Goal: Information Seeking & Learning: Learn about a topic

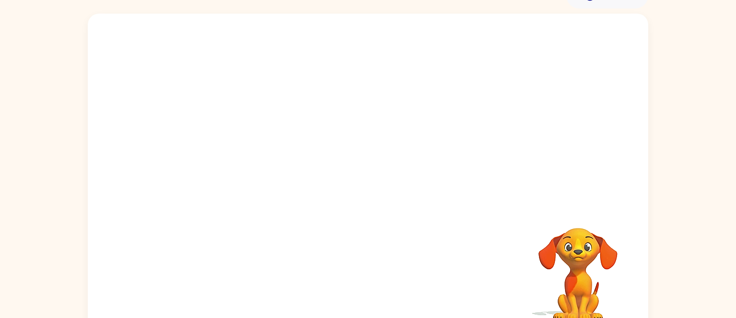
scroll to position [80, 0]
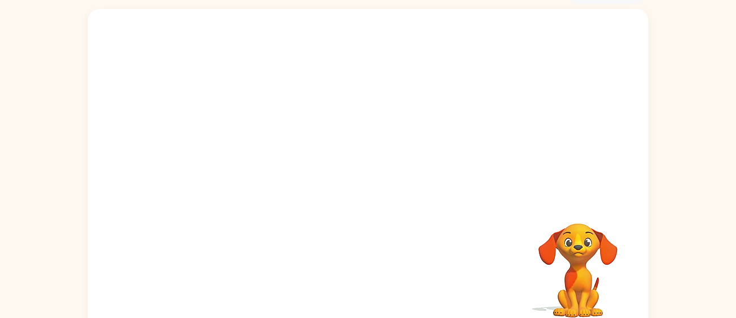
scroll to position [66, 0]
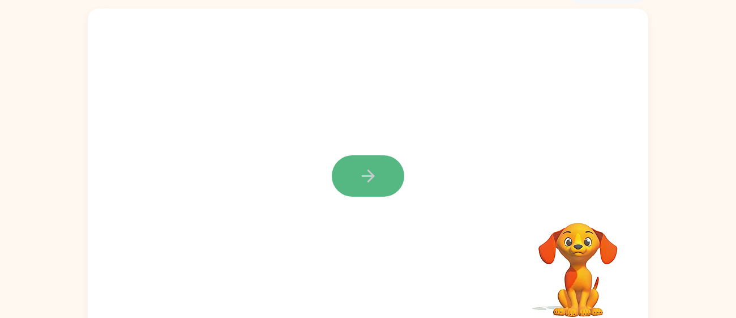
click at [372, 189] on button "button" at bounding box center [368, 175] width 73 height 41
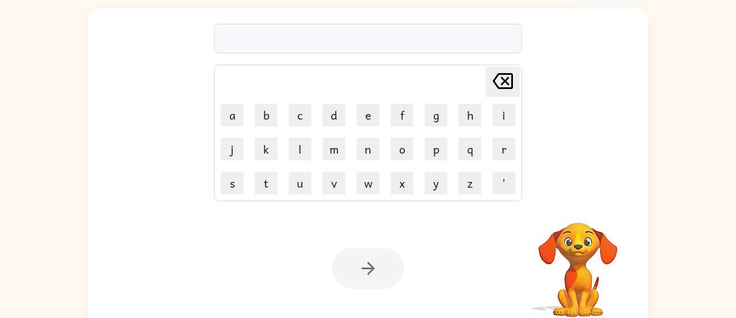
click at [365, 41] on div at bounding box center [368, 38] width 308 height 29
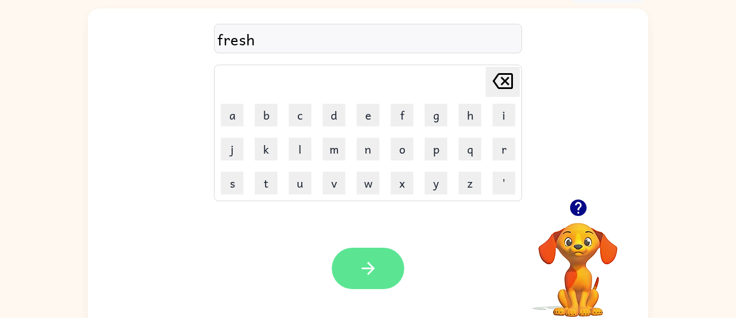
click at [375, 269] on icon "button" at bounding box center [369, 268] width 20 height 20
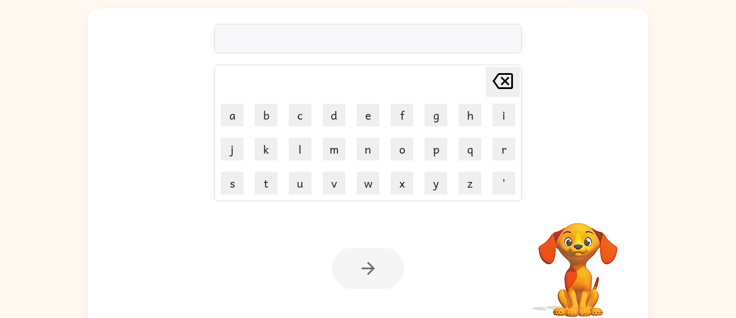
click at [359, 23] on div "Delete Delete last character input a b c d e f g h i j k l m n o p q r s t u v …" at bounding box center [368, 104] width 308 height 194
click at [357, 44] on div at bounding box center [368, 38] width 308 height 29
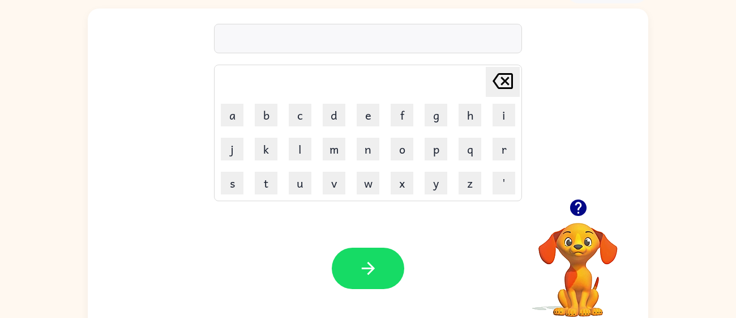
click at [363, 45] on div at bounding box center [368, 38] width 308 height 29
click at [258, 49] on div "agreeable" at bounding box center [368, 39] width 301 height 24
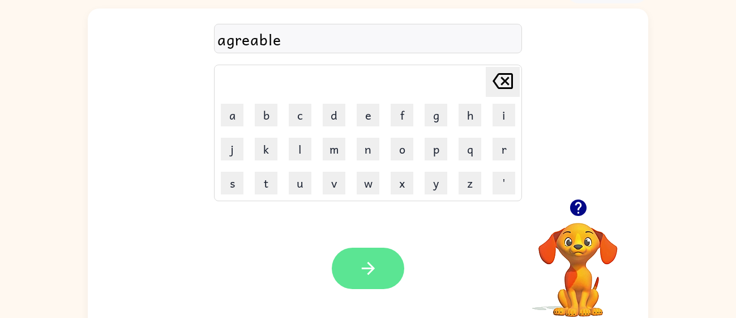
click at [365, 276] on icon "button" at bounding box center [369, 268] width 20 height 20
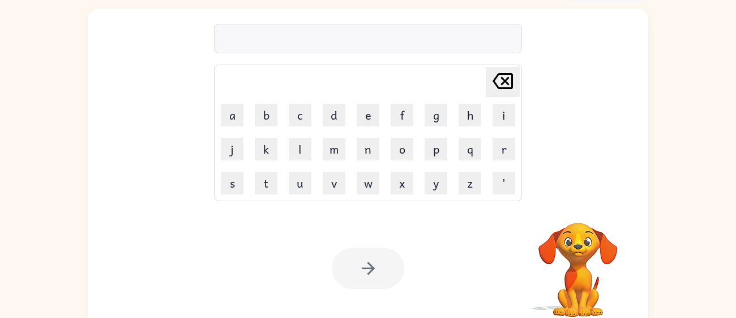
click at [308, 41] on div at bounding box center [368, 38] width 308 height 29
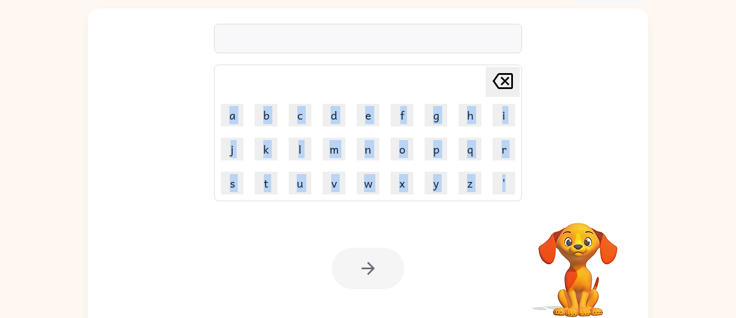
click at [308, 41] on div at bounding box center [368, 38] width 308 height 29
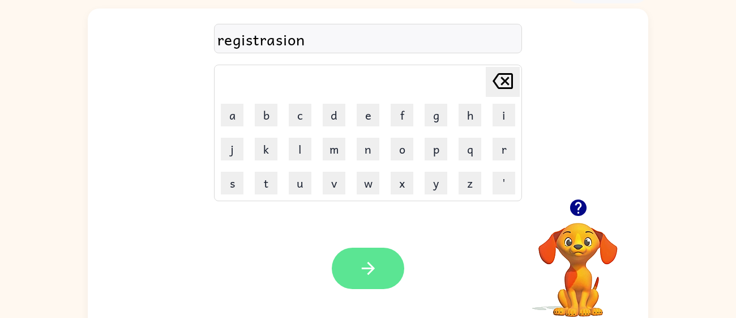
click at [371, 264] on icon "button" at bounding box center [369, 268] width 20 height 20
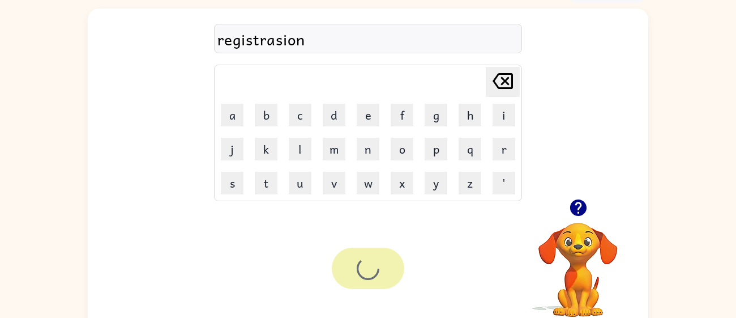
click at [379, 263] on div at bounding box center [368, 268] width 73 height 41
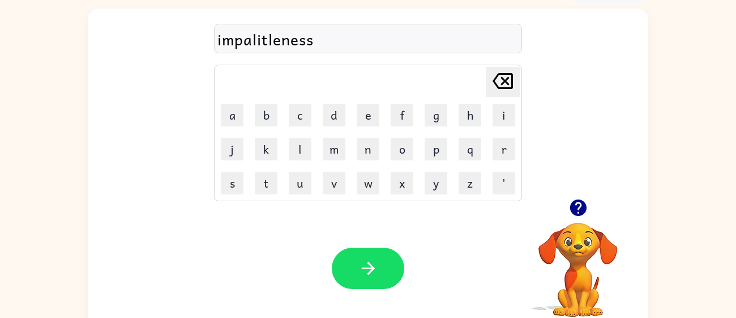
click at [364, 262] on icon "button" at bounding box center [369, 268] width 20 height 20
click at [376, 279] on div at bounding box center [368, 268] width 73 height 41
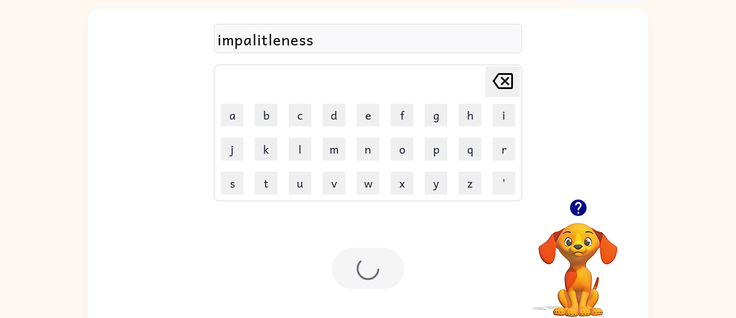
click at [368, 263] on div at bounding box center [368, 268] width 73 height 41
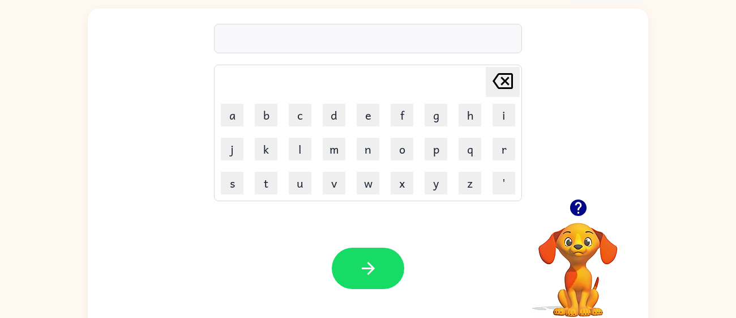
click at [577, 208] on icon "button" at bounding box center [578, 207] width 16 height 16
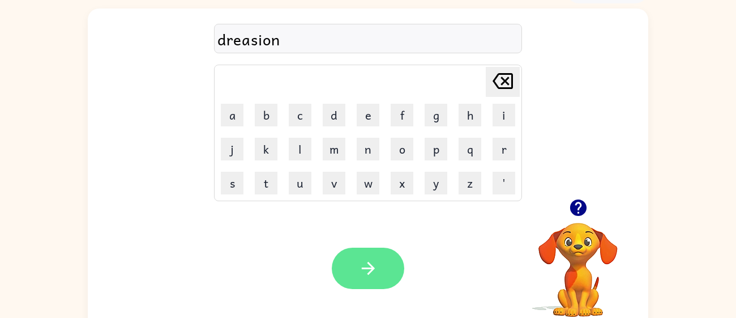
click at [382, 272] on button "button" at bounding box center [368, 268] width 73 height 41
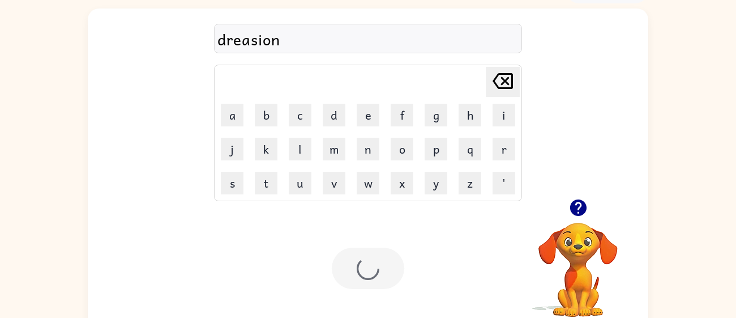
click at [384, 259] on div at bounding box center [368, 268] width 73 height 41
click at [433, 34] on div at bounding box center [368, 38] width 308 height 29
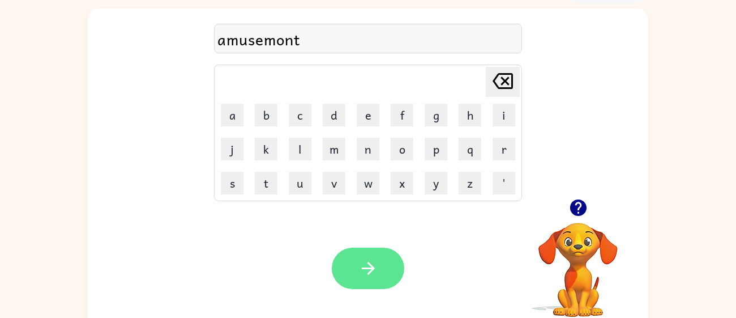
click at [374, 273] on icon "button" at bounding box center [369, 268] width 20 height 20
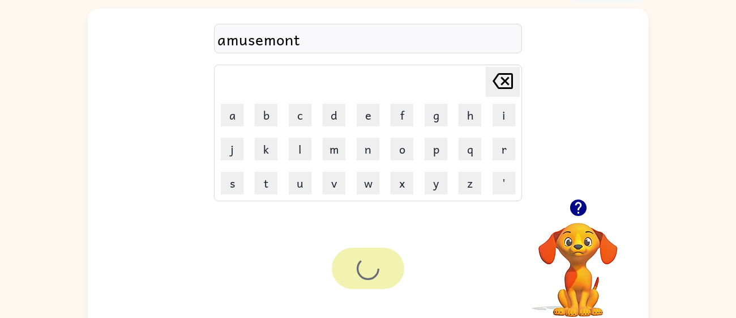
click at [386, 254] on div at bounding box center [368, 268] width 73 height 41
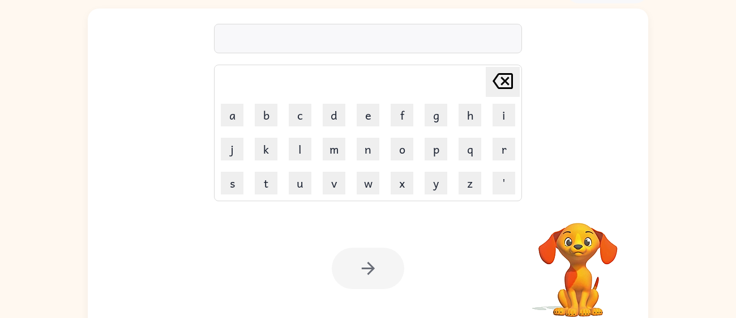
click at [275, 48] on div at bounding box center [368, 38] width 308 height 29
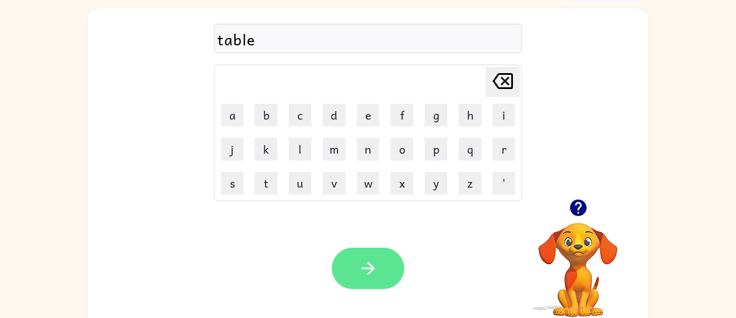
click at [380, 271] on button "button" at bounding box center [368, 268] width 73 height 41
click at [372, 257] on button "button" at bounding box center [368, 268] width 73 height 41
click at [366, 256] on button "button" at bounding box center [368, 268] width 73 height 41
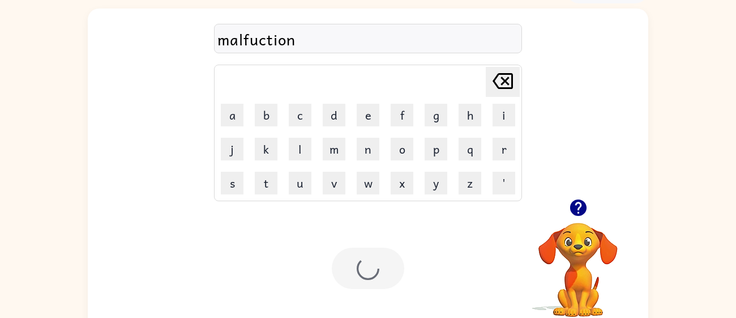
click at [373, 259] on div at bounding box center [368, 268] width 73 height 41
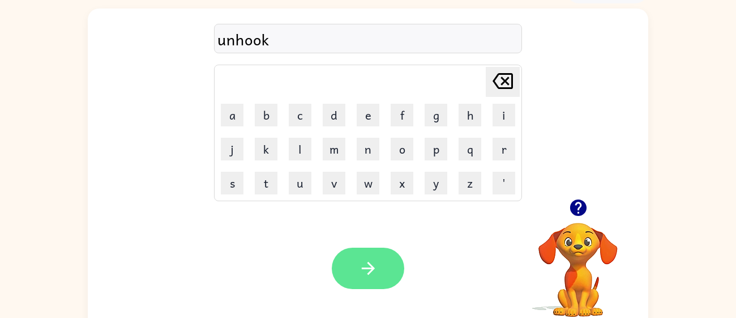
click at [360, 265] on icon "button" at bounding box center [369, 268] width 20 height 20
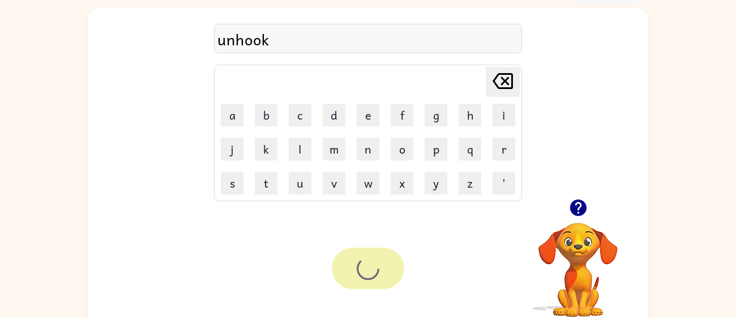
click at [370, 260] on div at bounding box center [368, 268] width 73 height 41
click at [372, 261] on div at bounding box center [368, 268] width 73 height 41
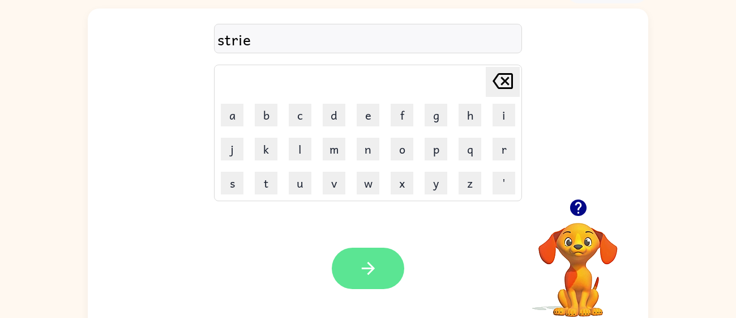
click at [377, 266] on icon "button" at bounding box center [369, 268] width 20 height 20
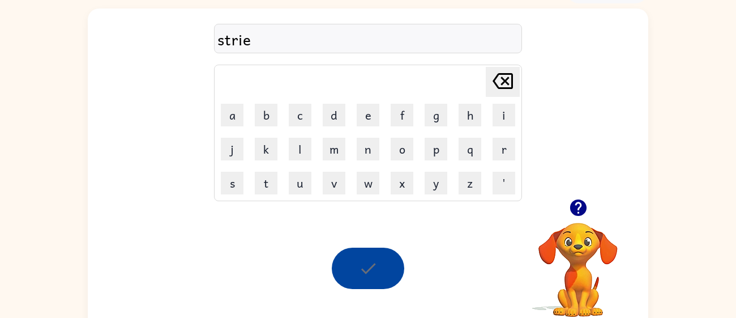
click at [441, 35] on div "strie" at bounding box center [368, 39] width 301 height 24
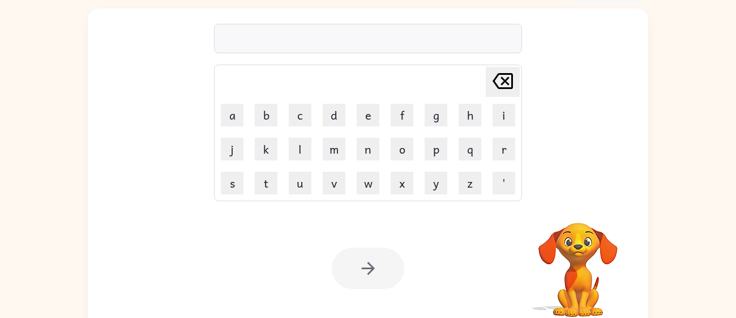
click at [442, 40] on div at bounding box center [368, 38] width 308 height 29
click at [449, 35] on div at bounding box center [368, 38] width 308 height 29
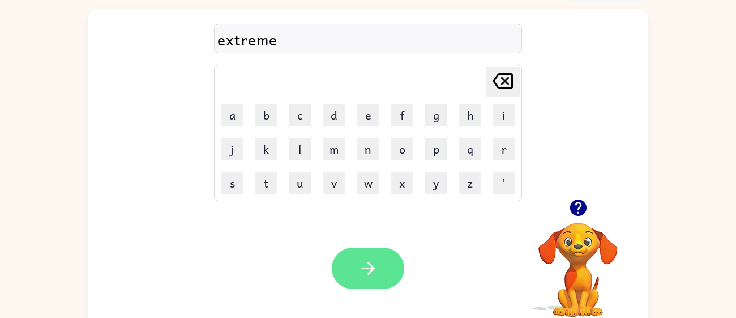
click at [357, 258] on button "button" at bounding box center [368, 268] width 73 height 41
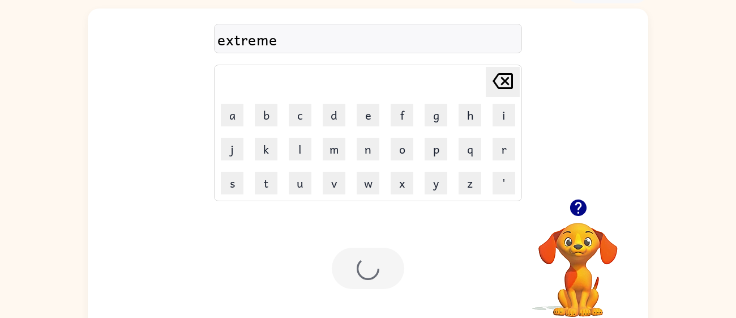
click at [374, 280] on div at bounding box center [368, 268] width 73 height 41
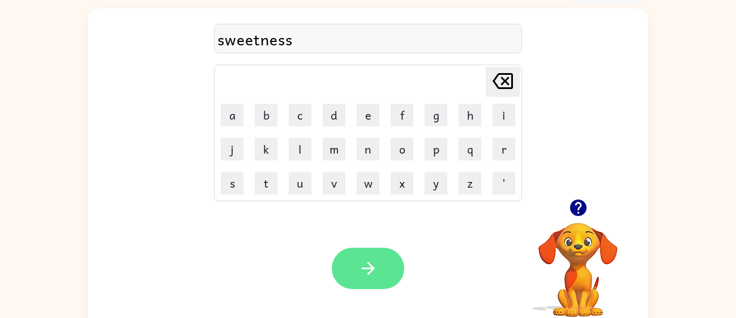
click at [360, 266] on icon "button" at bounding box center [369, 268] width 20 height 20
click at [364, 264] on icon "button" at bounding box center [369, 268] width 20 height 20
click at [364, 258] on icon "button" at bounding box center [369, 268] width 20 height 20
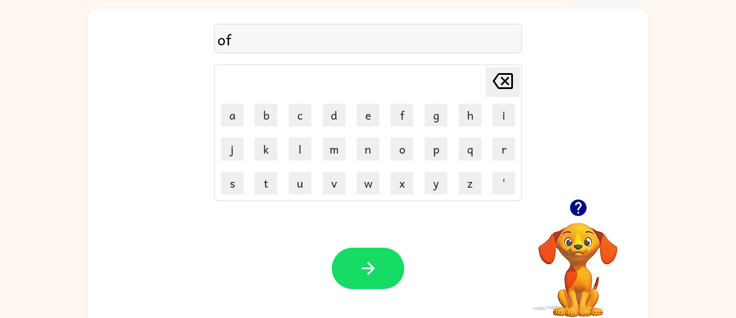
click at [582, 212] on icon "button" at bounding box center [578, 207] width 16 height 16
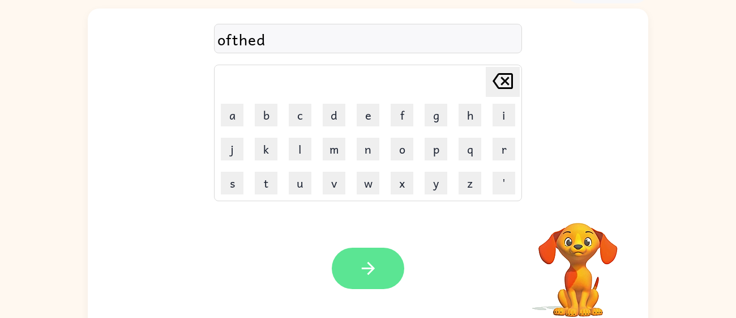
click at [377, 265] on icon "button" at bounding box center [369, 268] width 20 height 20
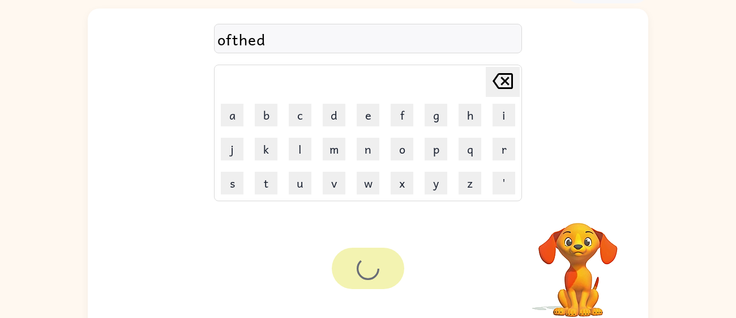
click at [362, 279] on div at bounding box center [368, 268] width 73 height 41
click at [356, 56] on div "ofthed Delete Delete last character input a b c d e f g h i j k l m n o p q r s…" at bounding box center [368, 104] width 308 height 194
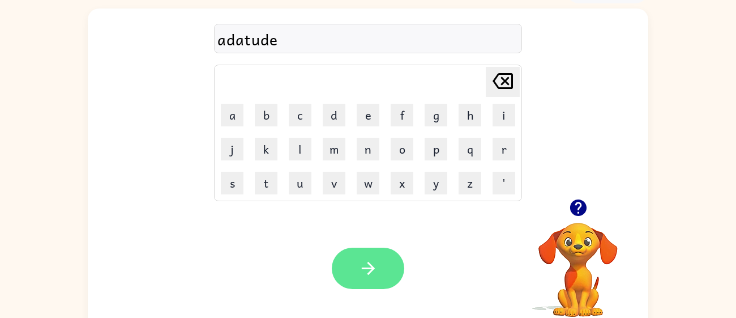
click at [359, 271] on icon "button" at bounding box center [369, 268] width 20 height 20
click at [374, 265] on icon "button" at bounding box center [369, 268] width 20 height 20
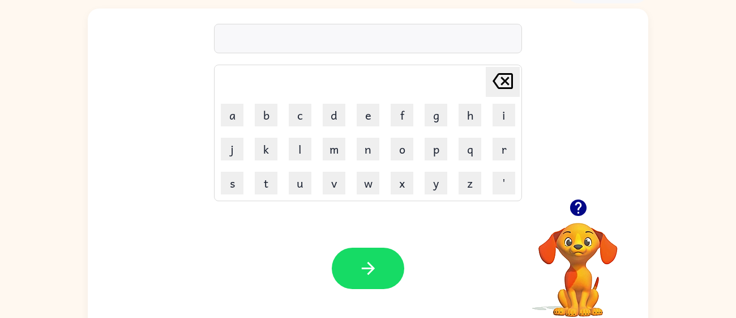
click at [577, 215] on icon "button" at bounding box center [578, 207] width 16 height 16
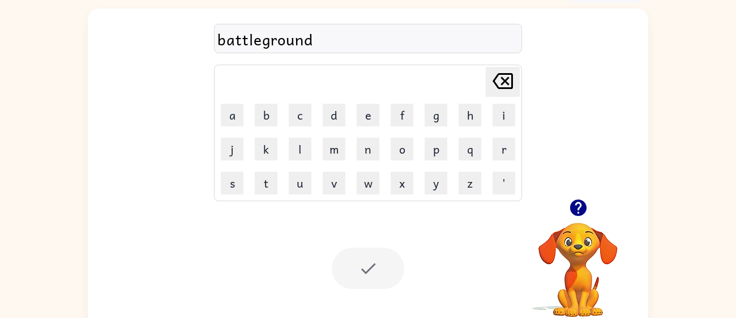
scroll to position [60, 0]
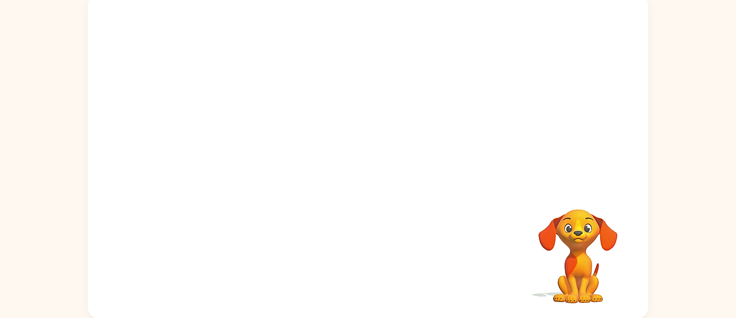
scroll to position [80, 0]
click at [240, 128] on video "Your browser must support playing .mp4 files to use Literably. Please try using…" at bounding box center [368, 89] width 561 height 190
click at [515, 22] on video "Your browser must support playing .mp4 files to use Literably. Please try using…" at bounding box center [368, 89] width 561 height 190
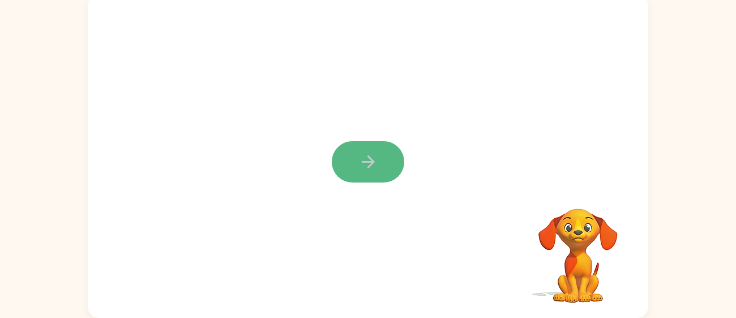
click at [364, 161] on icon "button" at bounding box center [367, 161] width 13 height 13
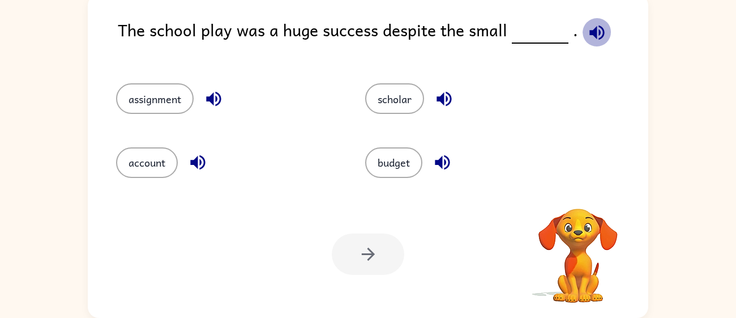
click at [591, 33] on icon "button" at bounding box center [597, 33] width 20 height 20
click at [590, 31] on icon "button" at bounding box center [597, 32] width 15 height 15
click at [587, 35] on icon "button" at bounding box center [597, 33] width 20 height 20
click at [395, 161] on button "budget" at bounding box center [393, 162] width 57 height 31
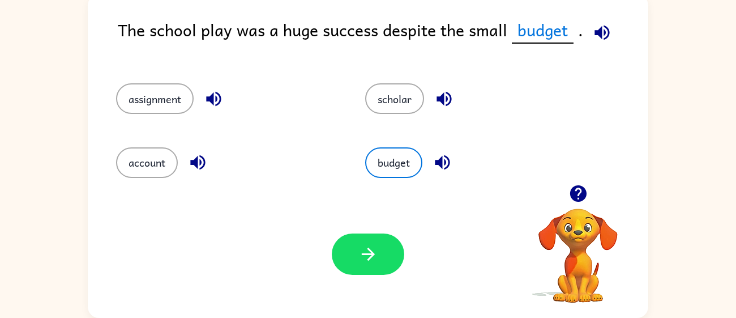
click at [604, 25] on icon "button" at bounding box center [603, 33] width 20 height 20
click at [348, 260] on button "button" at bounding box center [368, 253] width 73 height 41
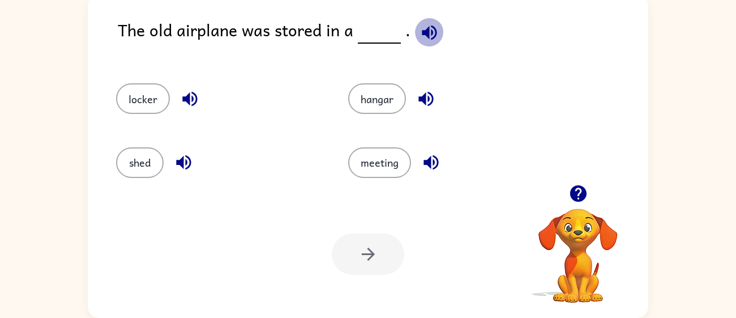
click at [426, 37] on icon "button" at bounding box center [430, 33] width 20 height 20
click at [424, 31] on icon "button" at bounding box center [429, 32] width 15 height 15
click at [427, 35] on icon "button" at bounding box center [430, 33] width 20 height 20
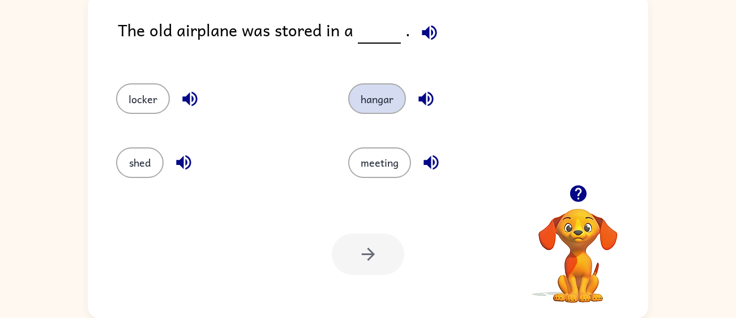
click at [374, 101] on button "hangar" at bounding box center [377, 98] width 58 height 31
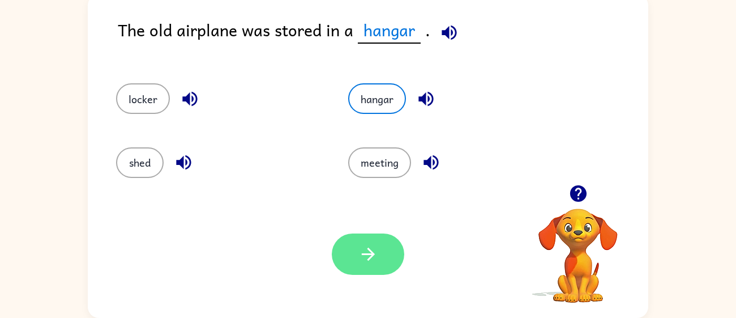
click at [382, 247] on button "button" at bounding box center [368, 253] width 73 height 41
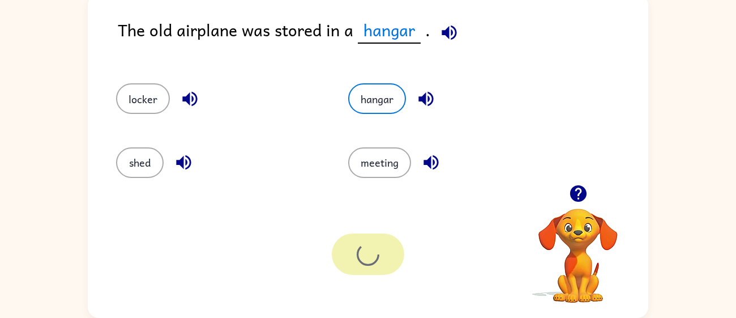
click at [382, 247] on div at bounding box center [368, 253] width 73 height 41
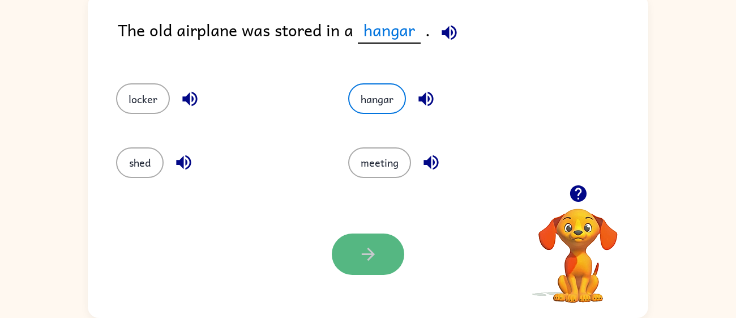
click at [374, 253] on icon "button" at bounding box center [369, 254] width 20 height 20
click at [370, 40] on span "hangar" at bounding box center [389, 30] width 63 height 27
click at [383, 228] on div "Your browser must support playing .mp4 files to use Literably. Please try using…" at bounding box center [368, 253] width 561 height 127
click at [306, 243] on div "Your browser must support playing .mp4 files to use Literably. Please try using…" at bounding box center [368, 253] width 561 height 127
click at [377, 238] on div at bounding box center [368, 253] width 73 height 41
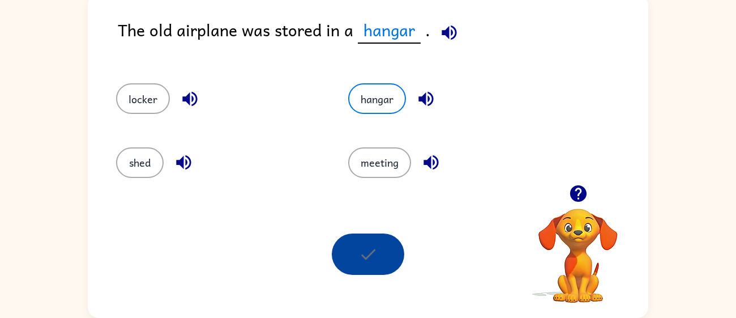
click at [377, 238] on div at bounding box center [368, 253] width 73 height 41
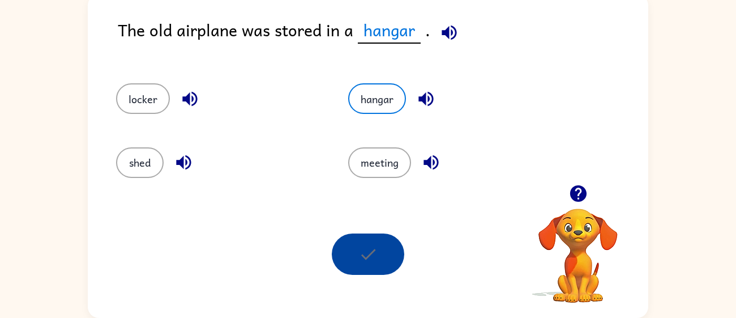
click at [377, 238] on div at bounding box center [368, 253] width 73 height 41
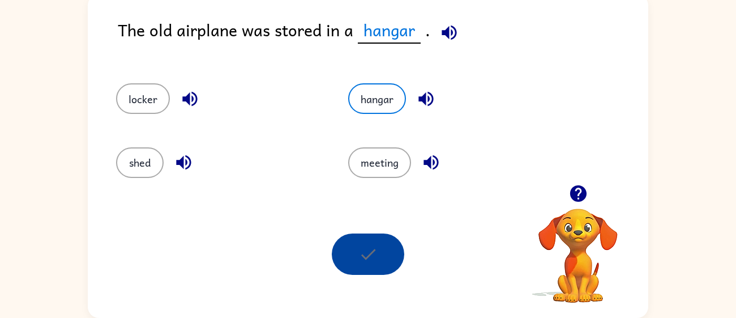
click at [377, 238] on div at bounding box center [368, 253] width 73 height 41
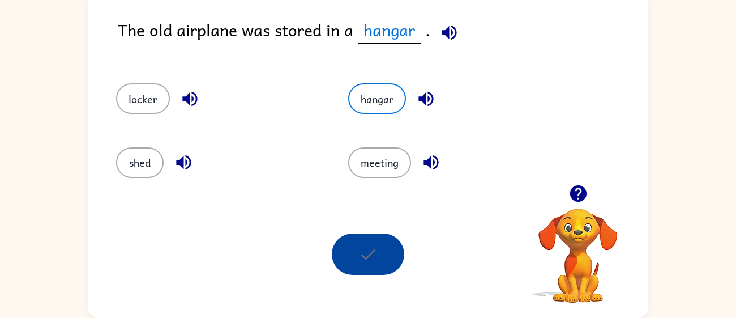
click at [377, 238] on div at bounding box center [368, 253] width 73 height 41
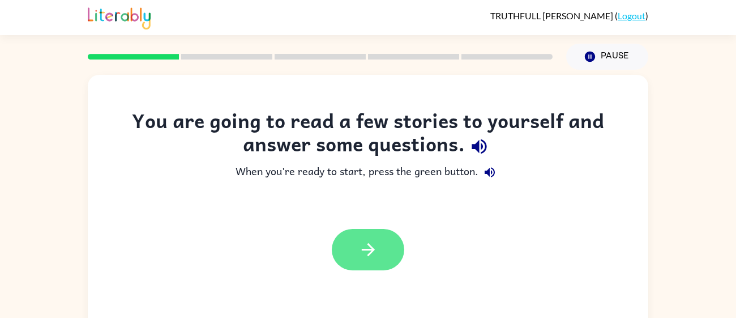
click at [392, 236] on button "button" at bounding box center [368, 249] width 73 height 41
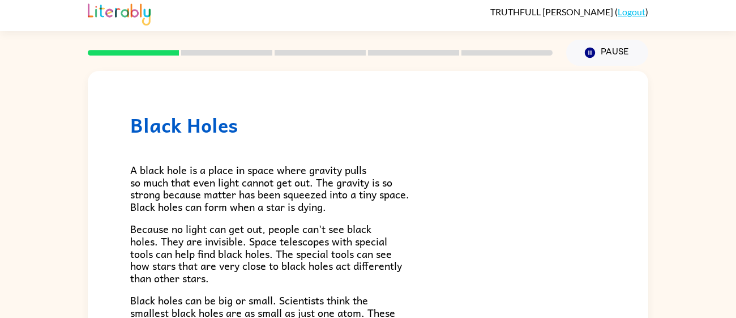
scroll to position [7, 0]
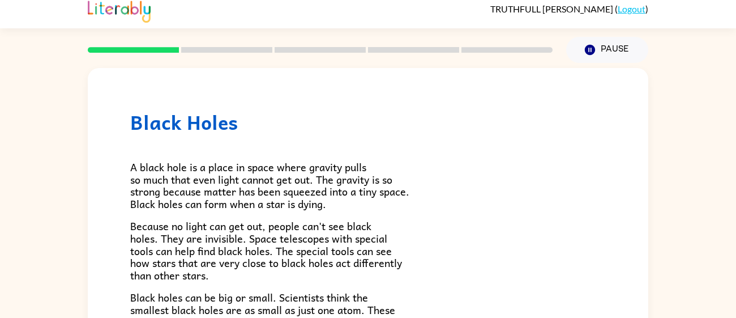
click at [201, 57] on div at bounding box center [320, 50] width 479 height 40
click at [200, 59] on div at bounding box center [320, 50] width 479 height 40
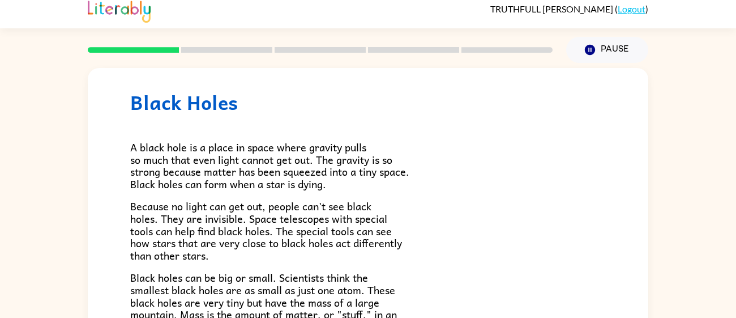
scroll to position [19, 0]
click at [122, 306] on div "Black Holes A black hole is a place in space where gravity pulls so much that e…" at bounding box center [368, 301] width 561 height 504
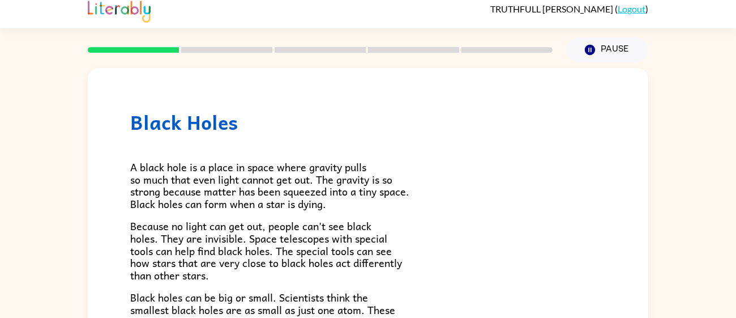
scroll to position [0, 0]
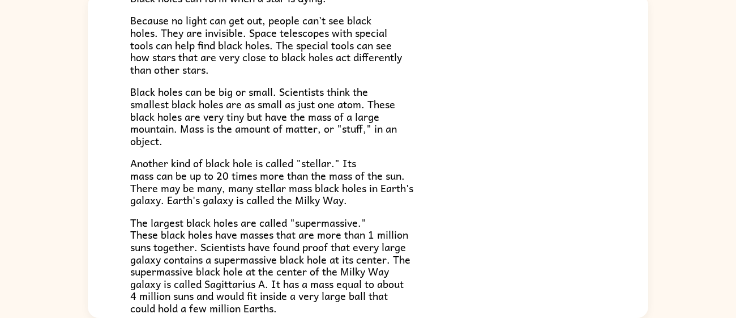
scroll to position [134, 0]
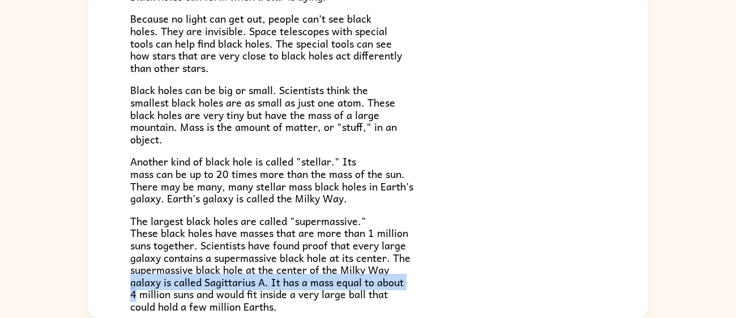
click at [96, 218] on div "Black Holes A black hole is a place in space where gravity pulls so much that e…" at bounding box center [368, 113] width 561 height 504
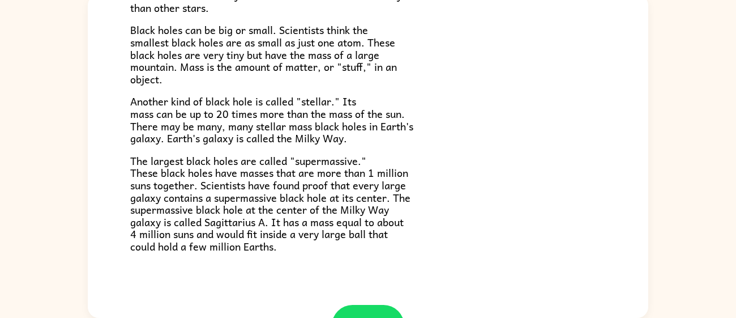
scroll to position [234, 0]
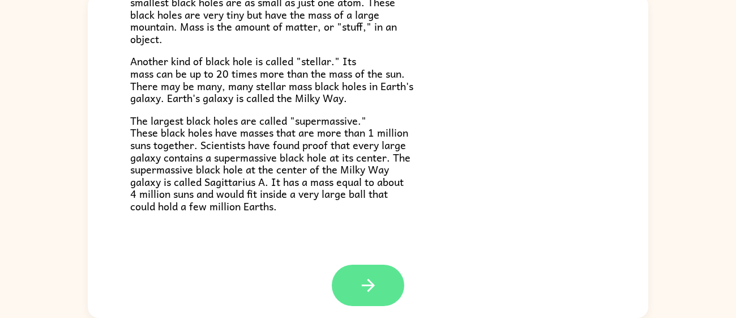
click at [371, 287] on icon "button" at bounding box center [367, 285] width 13 height 13
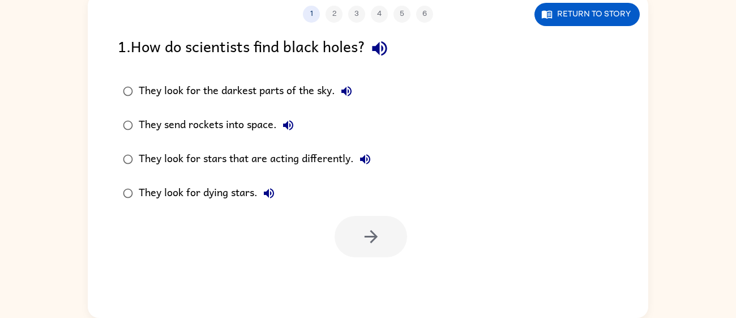
scroll to position [0, 0]
click at [127, 139] on label "They send rockets into space." at bounding box center [247, 125] width 271 height 34
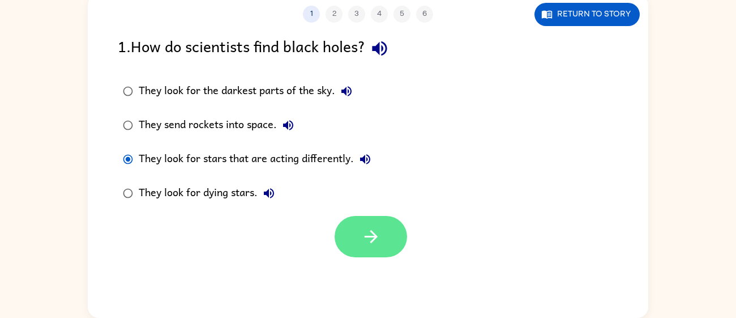
click at [361, 235] on icon "button" at bounding box center [371, 237] width 20 height 20
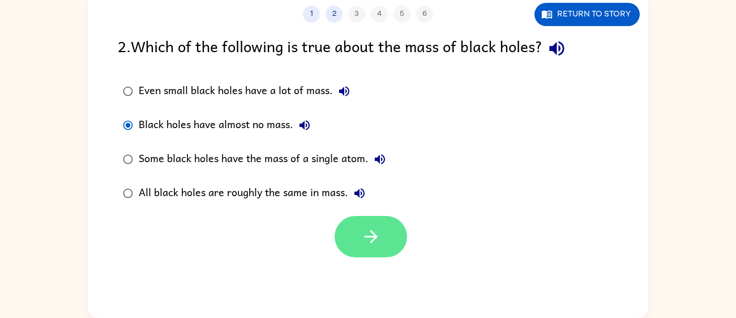
click at [358, 230] on button "button" at bounding box center [371, 236] width 73 height 41
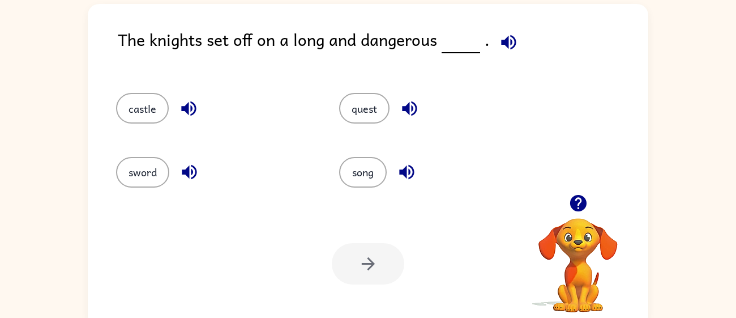
scroll to position [73, 0]
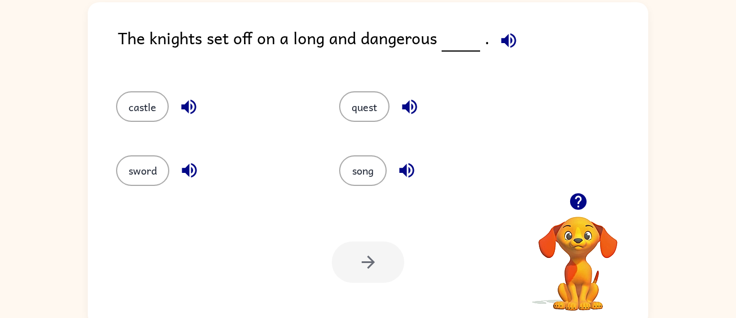
click at [509, 39] on icon "button" at bounding box center [509, 41] width 20 height 20
click at [381, 112] on button "quest" at bounding box center [364, 106] width 50 height 31
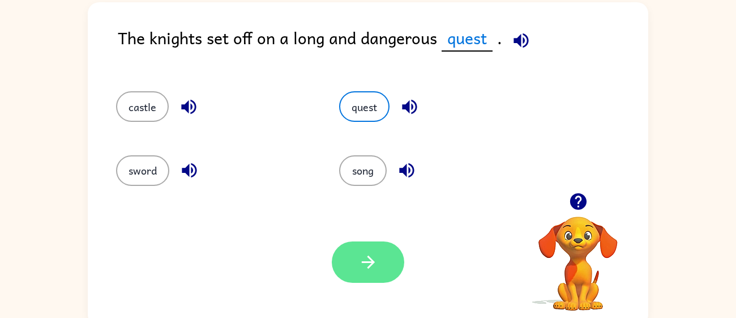
click at [376, 280] on button "button" at bounding box center [368, 261] width 73 height 41
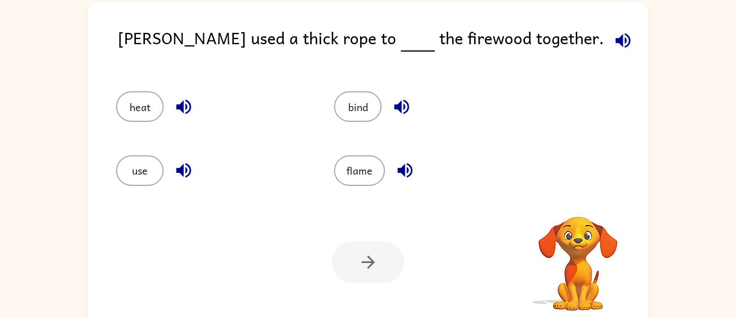
click at [609, 52] on button "button" at bounding box center [623, 40] width 29 height 29
click at [616, 37] on icon "button" at bounding box center [623, 40] width 15 height 15
click at [137, 183] on button "use" at bounding box center [140, 170] width 48 height 31
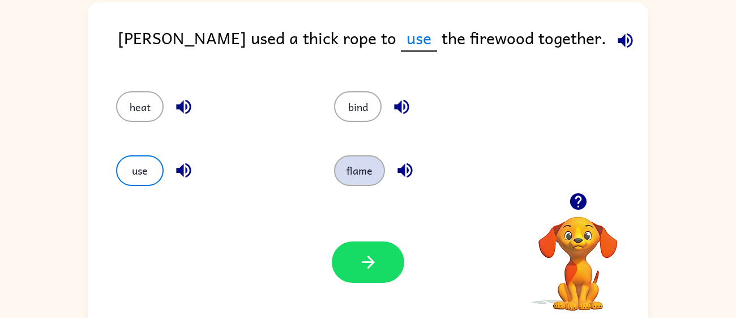
click at [363, 156] on button "flame" at bounding box center [359, 170] width 51 height 31
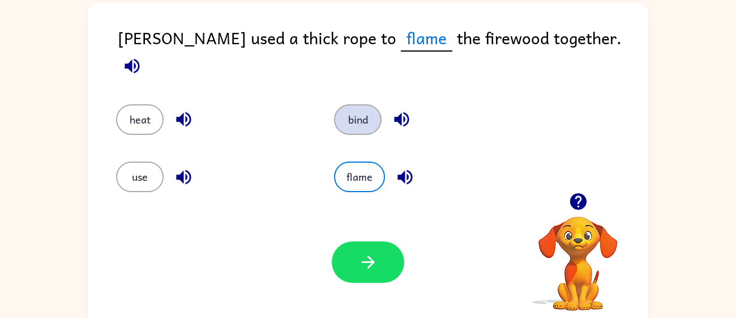
click at [365, 104] on button "bind" at bounding box center [358, 119] width 48 height 31
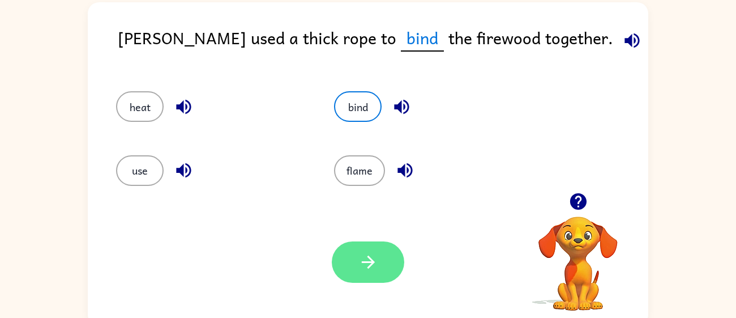
click at [385, 263] on button "button" at bounding box center [368, 261] width 73 height 41
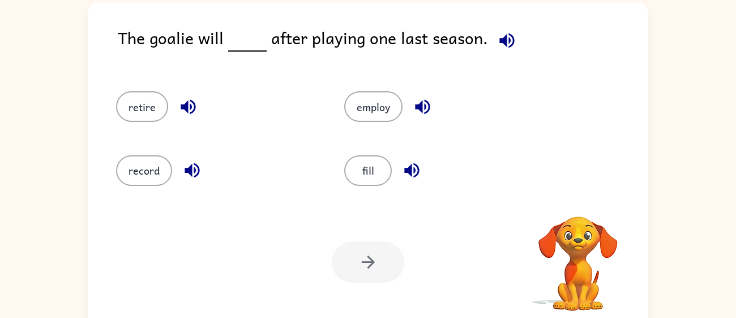
click at [499, 45] on icon "button" at bounding box center [507, 41] width 20 height 20
click at [156, 116] on button "retire" at bounding box center [142, 106] width 52 height 31
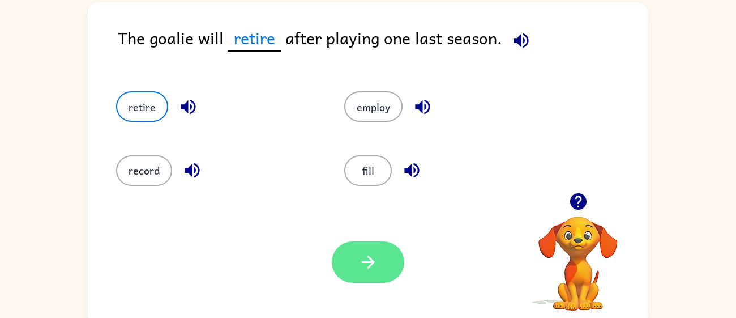
click at [353, 272] on button "button" at bounding box center [368, 261] width 73 height 41
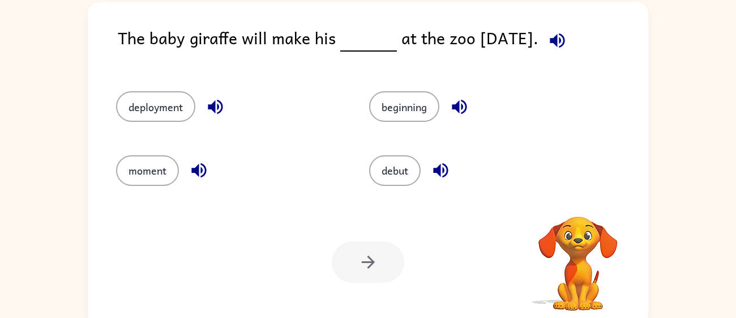
click at [568, 32] on icon "button" at bounding box center [558, 41] width 20 height 20
click at [412, 108] on button "beginning" at bounding box center [404, 106] width 70 height 31
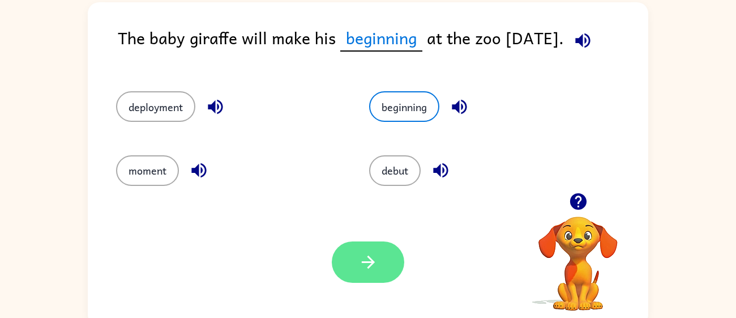
click at [342, 255] on button "button" at bounding box center [368, 261] width 73 height 41
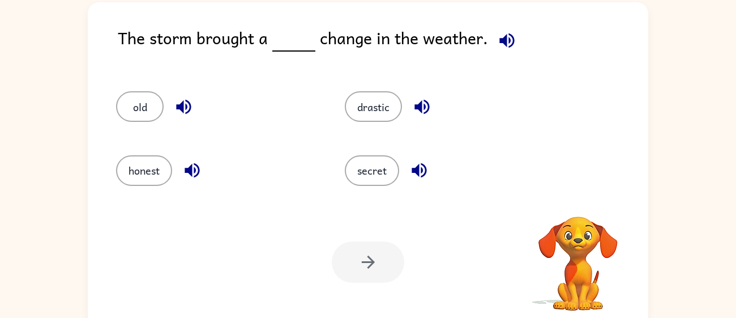
click at [508, 47] on icon "button" at bounding box center [507, 41] width 20 height 20
click at [368, 105] on button "drastic" at bounding box center [373, 106] width 57 height 31
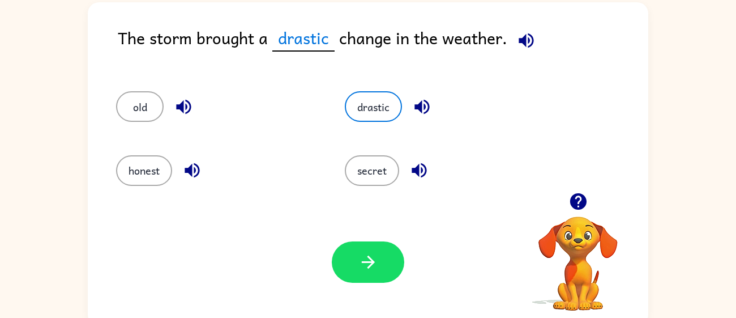
click at [370, 283] on div "Your browser must support playing .mp4 files to use Literably. Please try using…" at bounding box center [368, 261] width 561 height 127
click at [369, 254] on icon "button" at bounding box center [369, 262] width 20 height 20
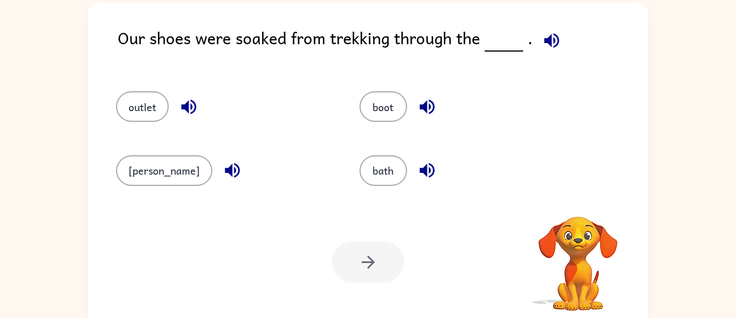
click at [538, 40] on button "button" at bounding box center [552, 40] width 29 height 29
click at [123, 168] on button "marsh" at bounding box center [164, 170] width 96 height 31
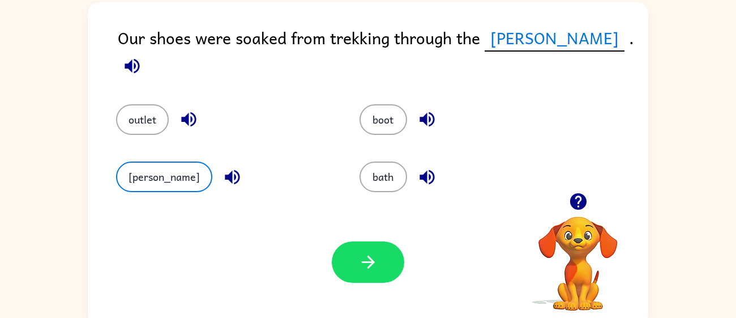
click at [381, 236] on div "Your browser must support playing .mp4 files to use Literably. Please try using…" at bounding box center [368, 261] width 561 height 127
click at [367, 254] on icon "button" at bounding box center [369, 262] width 20 height 20
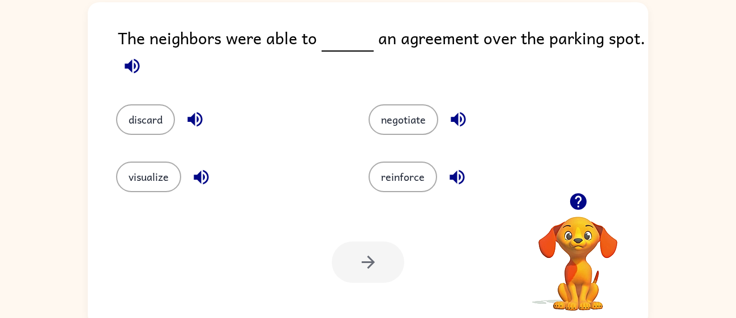
click at [136, 74] on icon "button" at bounding box center [132, 66] width 20 height 20
click at [420, 116] on button "negotiate" at bounding box center [404, 119] width 70 height 31
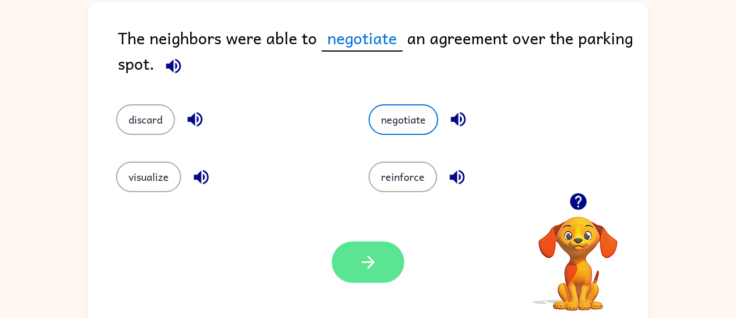
click at [368, 269] on icon "button" at bounding box center [369, 262] width 20 height 20
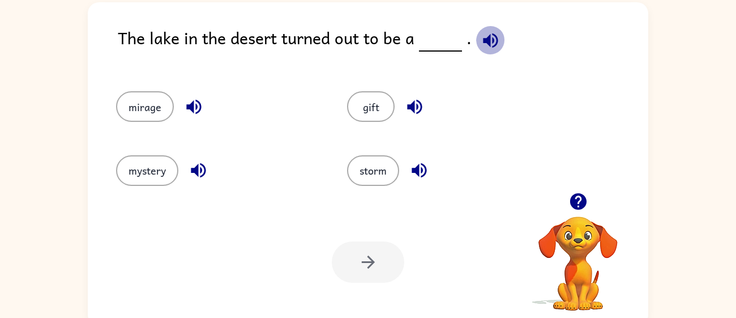
click at [479, 50] on button "button" at bounding box center [490, 40] width 29 height 29
click at [161, 92] on button "mirage" at bounding box center [145, 106] width 58 height 31
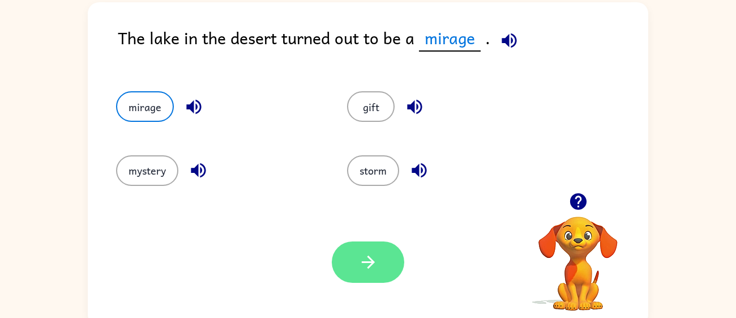
click at [381, 261] on button "button" at bounding box center [368, 261] width 73 height 41
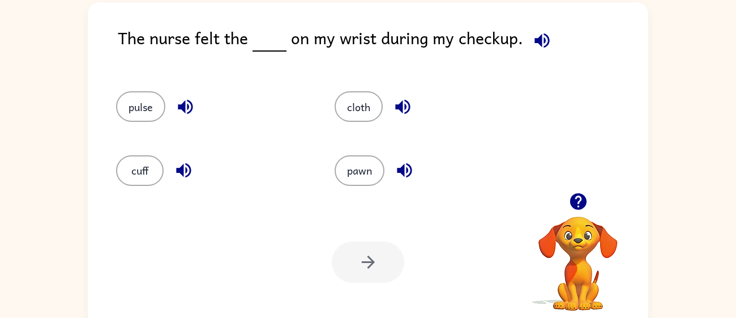
click at [528, 41] on button "button" at bounding box center [542, 40] width 29 height 29
click at [173, 106] on button "button" at bounding box center [185, 106] width 29 height 29
click at [160, 109] on button "pulse" at bounding box center [140, 106] width 49 height 31
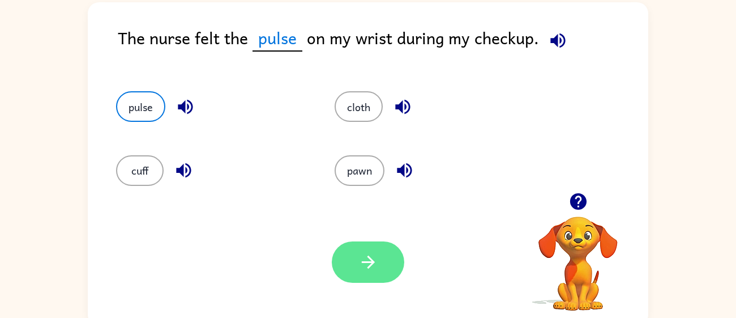
click at [372, 255] on icon "button" at bounding box center [369, 262] width 20 height 20
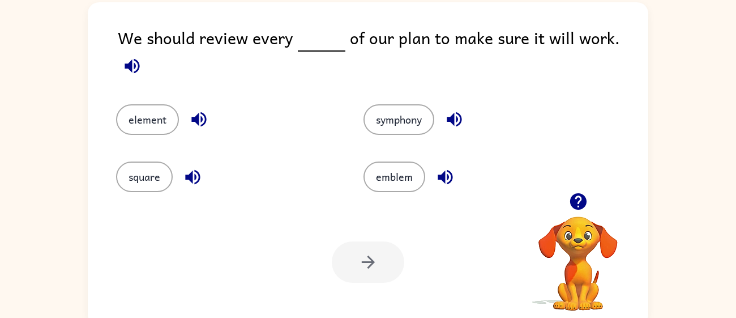
click at [142, 56] on icon "button" at bounding box center [132, 66] width 20 height 20
click at [144, 113] on button "element" at bounding box center [147, 119] width 63 height 31
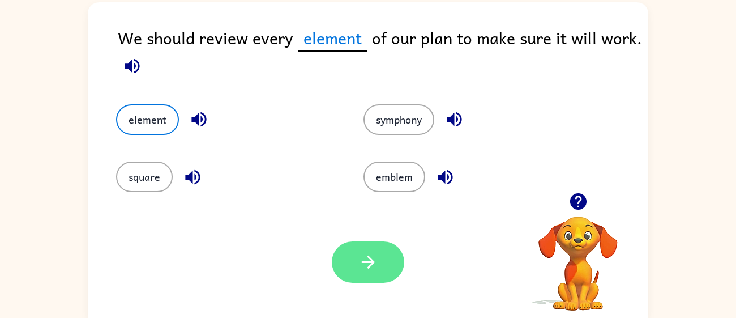
click at [382, 261] on button "button" at bounding box center [368, 261] width 73 height 41
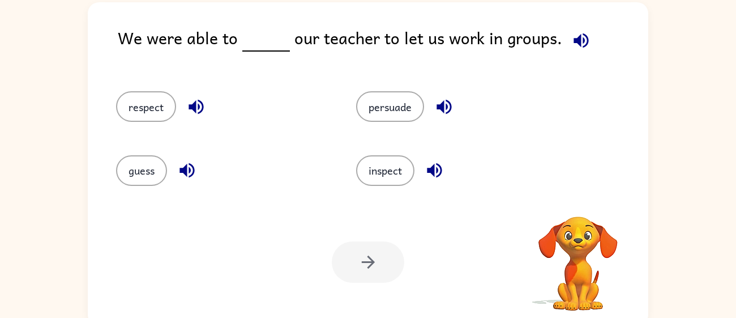
click at [590, 43] on div "We were able to our teacher to let us work in groups." at bounding box center [383, 47] width 531 height 44
click at [583, 42] on icon "button" at bounding box center [582, 41] width 20 height 20
click at [365, 104] on button "persuade" at bounding box center [390, 106] width 68 height 31
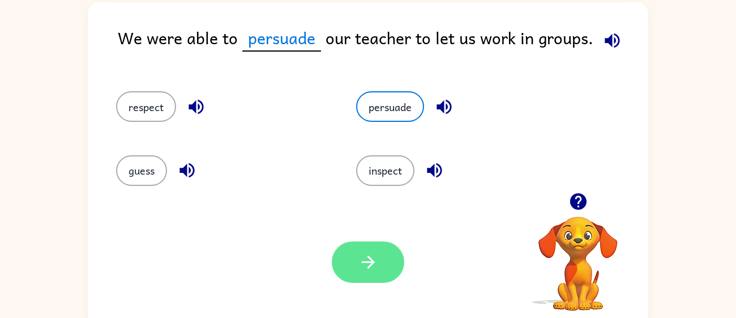
click at [352, 260] on button "button" at bounding box center [368, 261] width 73 height 41
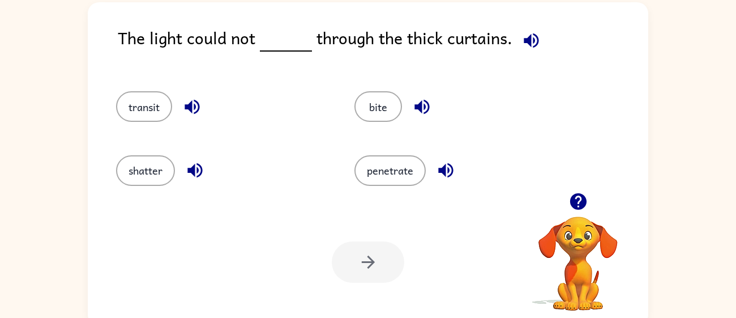
click at [522, 45] on icon "button" at bounding box center [532, 41] width 20 height 20
click at [140, 99] on button "transit" at bounding box center [144, 106] width 56 height 31
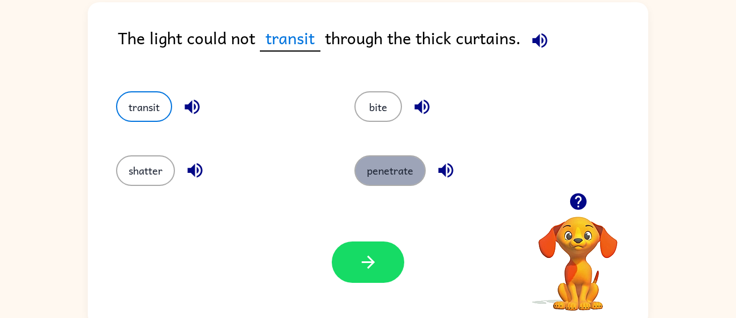
click at [389, 161] on button "penetrate" at bounding box center [390, 170] width 71 height 31
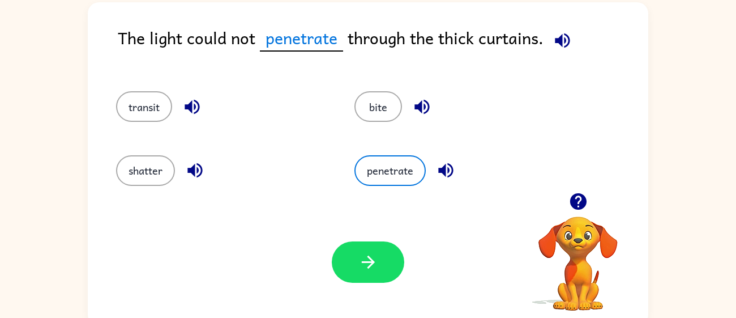
click at [451, 171] on icon "button" at bounding box center [445, 170] width 15 height 15
click at [381, 252] on button "button" at bounding box center [368, 261] width 73 height 41
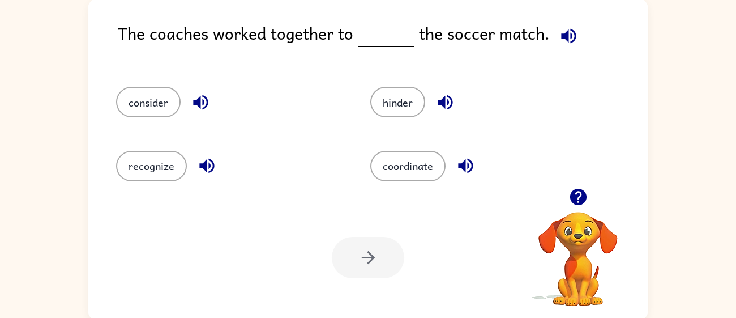
scroll to position [80, 0]
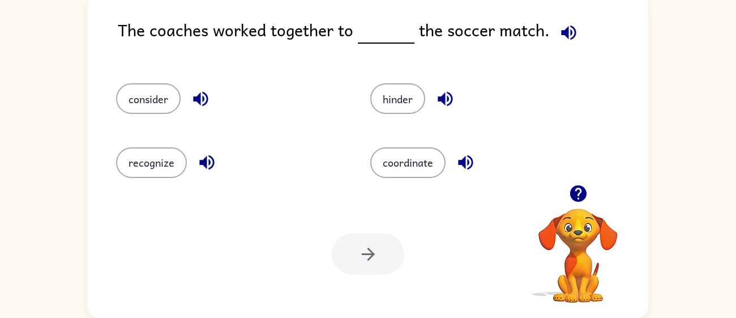
click at [564, 19] on button "button" at bounding box center [569, 32] width 29 height 29
click at [573, 27] on icon "button" at bounding box center [569, 33] width 20 height 20
click at [575, 20] on span at bounding box center [566, 29] width 33 height 25
click at [559, 35] on icon "button" at bounding box center [569, 33] width 20 height 20
click at [395, 162] on button "coordinate" at bounding box center [407, 162] width 75 height 31
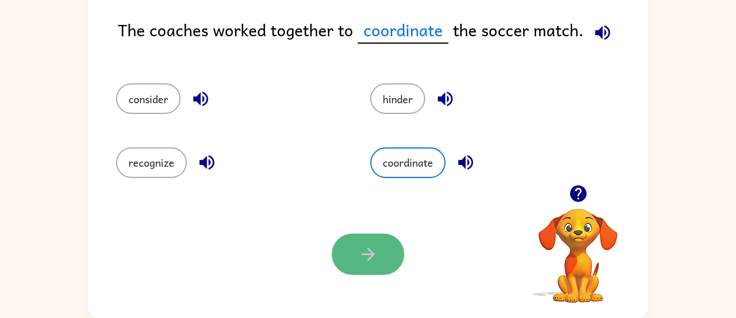
click at [382, 258] on button "button" at bounding box center [368, 253] width 73 height 41
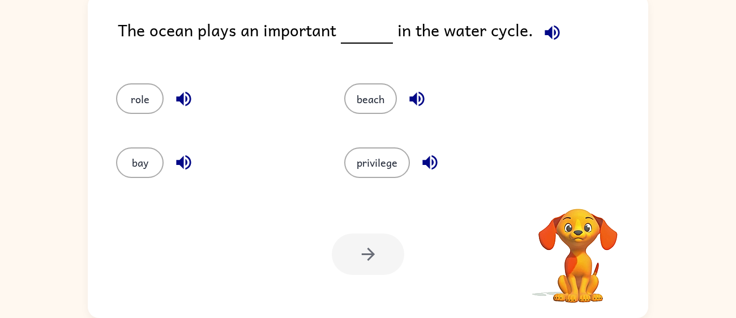
click at [543, 36] on icon "button" at bounding box center [553, 33] width 20 height 20
click at [543, 37] on icon "button" at bounding box center [553, 33] width 20 height 20
click at [135, 92] on button "role" at bounding box center [140, 98] width 48 height 31
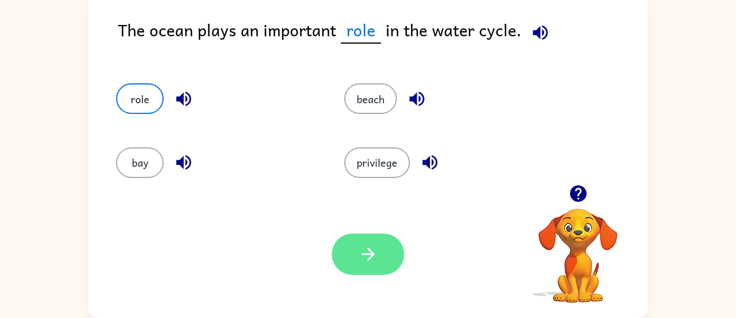
click at [378, 242] on button "button" at bounding box center [368, 253] width 73 height 41
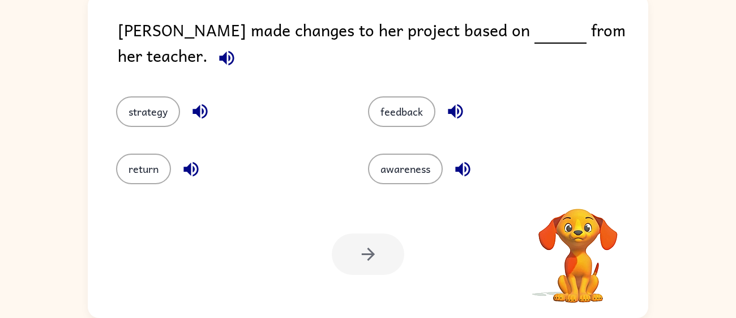
click at [237, 48] on icon "button" at bounding box center [227, 58] width 20 height 20
click at [406, 106] on button "feedback" at bounding box center [401, 111] width 67 height 31
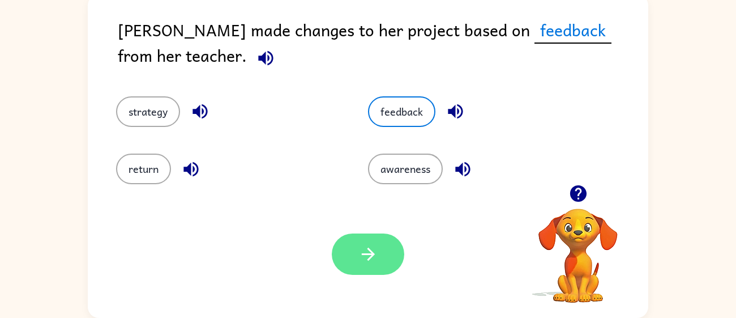
click at [368, 267] on button "button" at bounding box center [368, 253] width 73 height 41
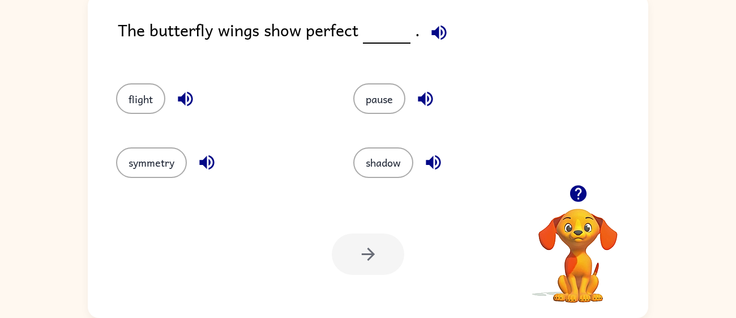
click at [448, 32] on button "button" at bounding box center [439, 32] width 29 height 29
click at [172, 156] on button "symmetry" at bounding box center [151, 162] width 71 height 31
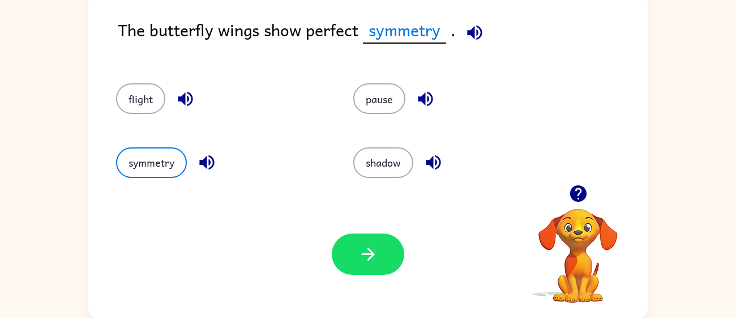
click at [363, 228] on div "Your browser must support playing .mp4 files to use Literably. Please try using…" at bounding box center [368, 253] width 561 height 127
click at [368, 251] on icon "button" at bounding box center [369, 254] width 20 height 20
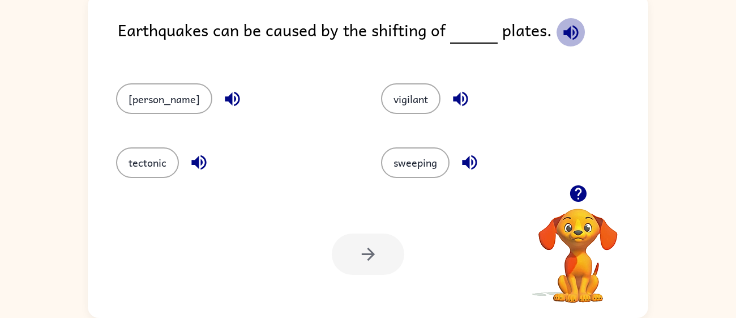
click at [570, 20] on button "button" at bounding box center [571, 32] width 29 height 29
click at [398, 87] on button "vigilant" at bounding box center [410, 98] width 59 height 31
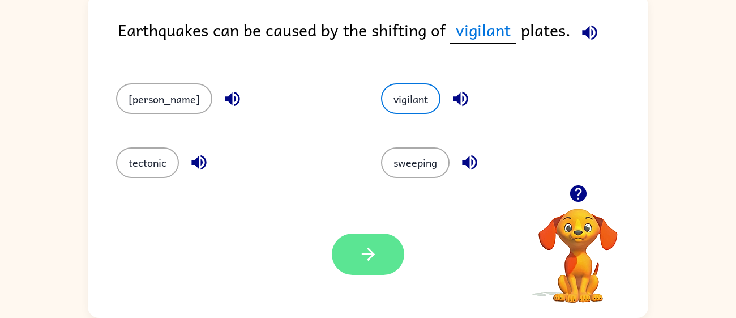
click at [368, 257] on icon "button" at bounding box center [369, 254] width 20 height 20
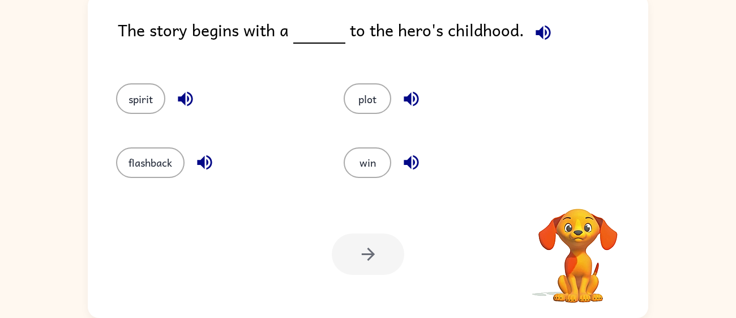
click at [537, 31] on icon "button" at bounding box center [543, 32] width 15 height 15
click at [374, 94] on button "plot" at bounding box center [368, 98] width 48 height 31
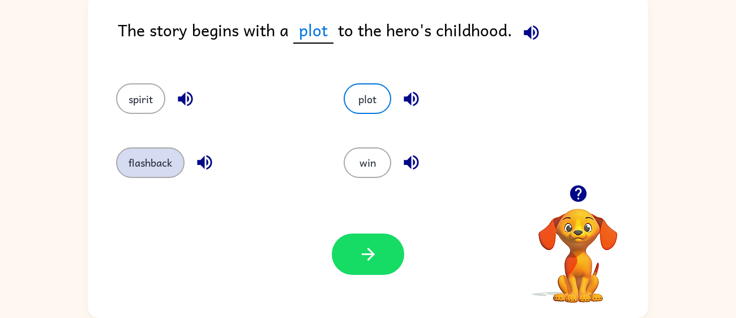
click at [131, 152] on button "flashback" at bounding box center [150, 162] width 69 height 31
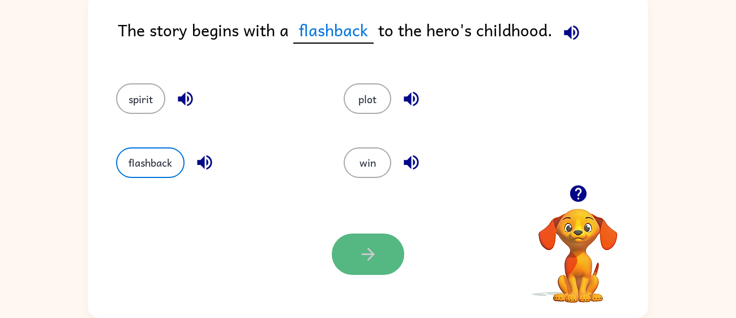
click at [348, 259] on button "button" at bounding box center [368, 253] width 73 height 41
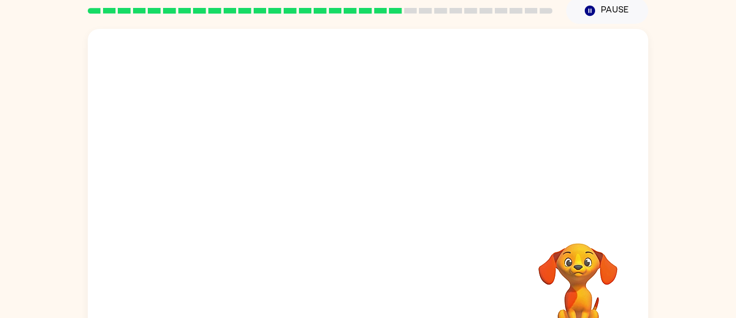
scroll to position [42, 0]
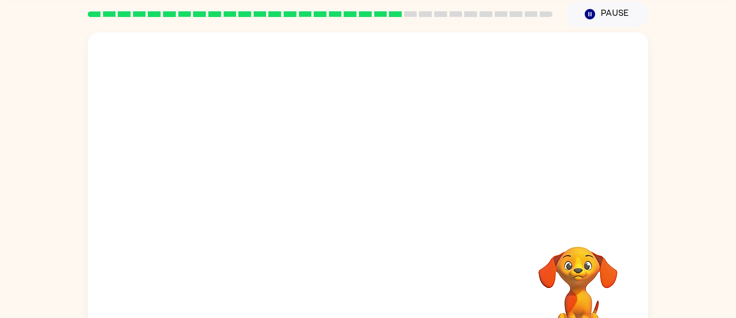
click at [276, 194] on video "Your browser must support playing .mp4 files to use Literably. Please try using…" at bounding box center [368, 127] width 561 height 190
click at [276, 191] on video "Your browser must support playing .mp4 files to use Literably. Please try using…" at bounding box center [368, 127] width 561 height 190
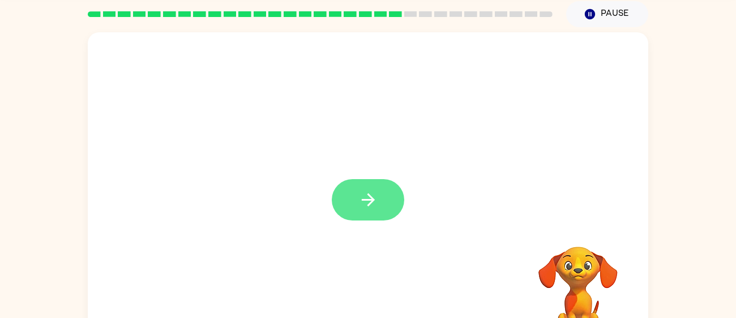
click at [368, 210] on button "button" at bounding box center [368, 199] width 73 height 41
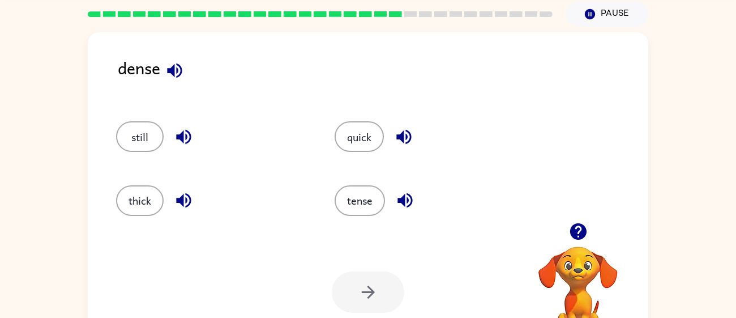
click at [170, 139] on button "button" at bounding box center [183, 136] width 29 height 29
click at [133, 129] on button "still" at bounding box center [140, 136] width 48 height 31
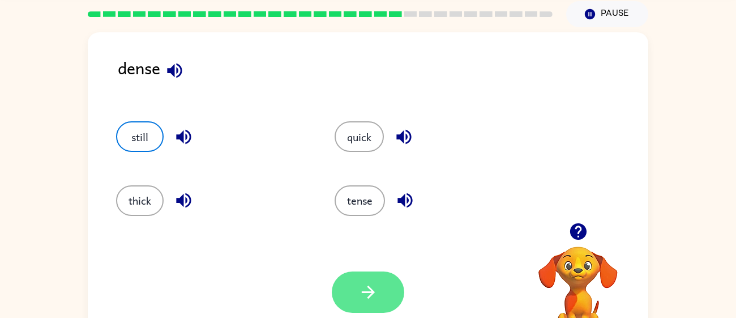
click at [375, 279] on button "button" at bounding box center [368, 291] width 73 height 41
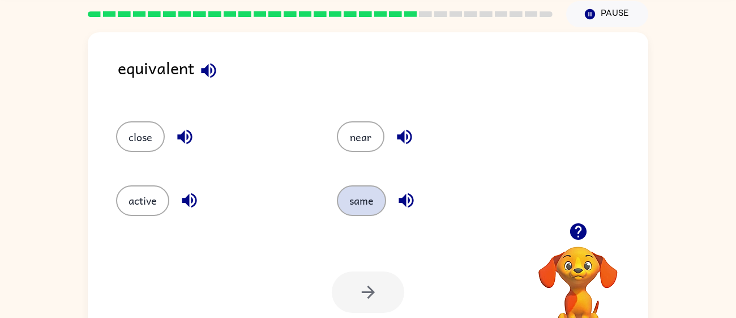
click at [372, 188] on button "same" at bounding box center [361, 200] width 49 height 31
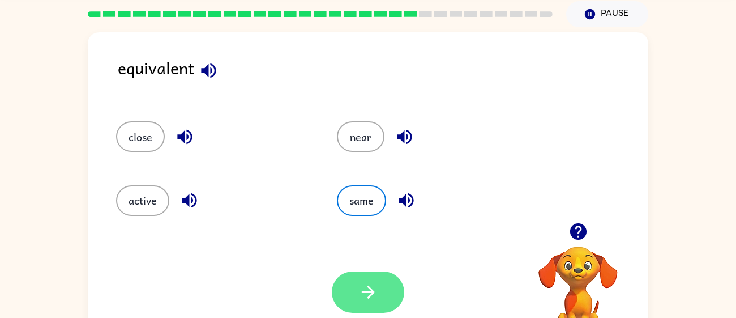
click at [362, 285] on icon "button" at bounding box center [369, 292] width 20 height 20
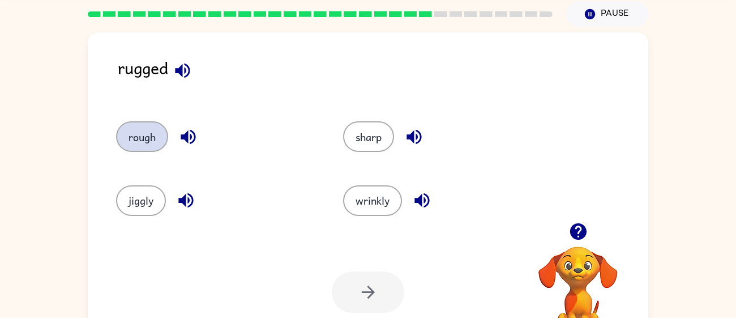
click at [142, 136] on button "rough" at bounding box center [142, 136] width 52 height 31
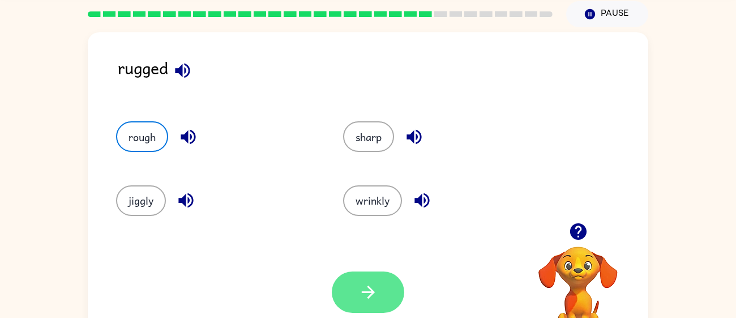
click at [387, 297] on button "button" at bounding box center [368, 291] width 73 height 41
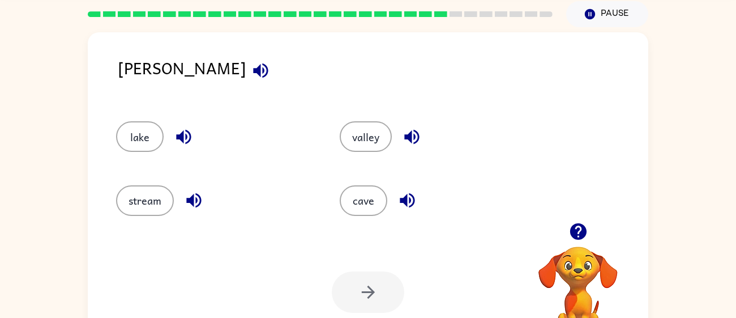
click at [251, 77] on icon "button" at bounding box center [261, 71] width 20 height 20
click at [377, 204] on button "cave" at bounding box center [364, 200] width 48 height 31
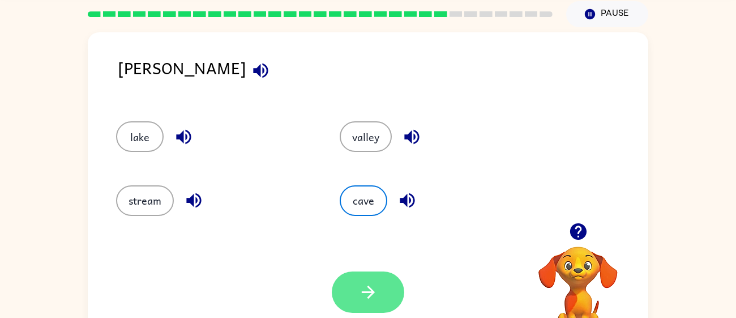
click at [381, 279] on button "button" at bounding box center [368, 291] width 73 height 41
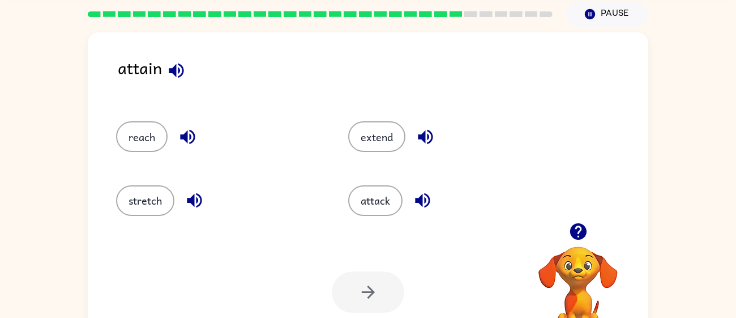
click at [174, 75] on icon "button" at bounding box center [177, 71] width 20 height 20
click at [193, 194] on icon "button" at bounding box center [195, 200] width 20 height 20
click at [147, 209] on button "stretch" at bounding box center [145, 200] width 58 height 31
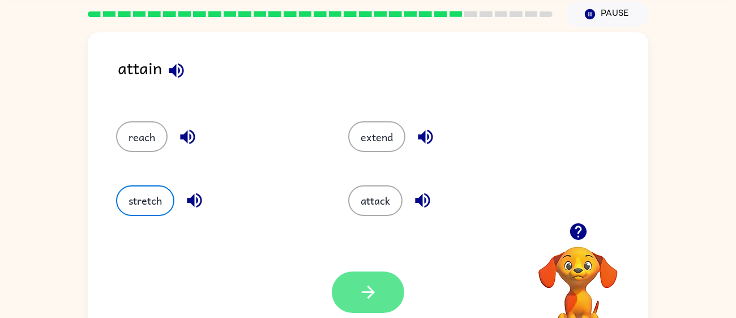
click at [360, 286] on icon "button" at bounding box center [369, 292] width 20 height 20
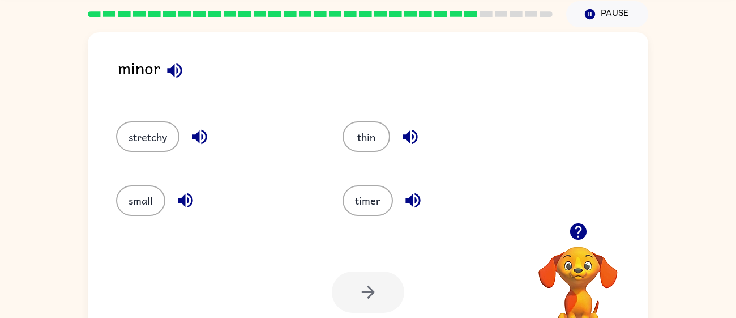
click at [182, 67] on icon "button" at bounding box center [175, 71] width 20 height 20
click at [180, 196] on icon "button" at bounding box center [186, 200] width 20 height 20
click at [138, 193] on button "small" at bounding box center [140, 200] width 49 height 31
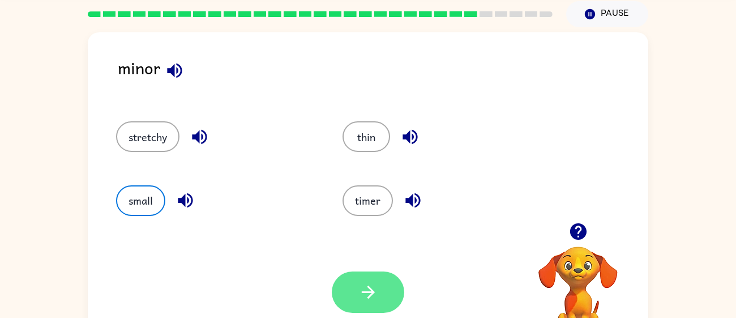
click at [398, 287] on button "button" at bounding box center [368, 291] width 73 height 41
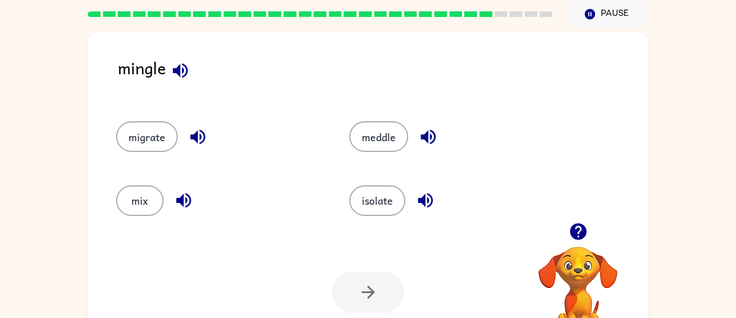
click at [189, 79] on icon "button" at bounding box center [181, 71] width 20 height 20
click at [155, 193] on button "mix" at bounding box center [140, 200] width 48 height 31
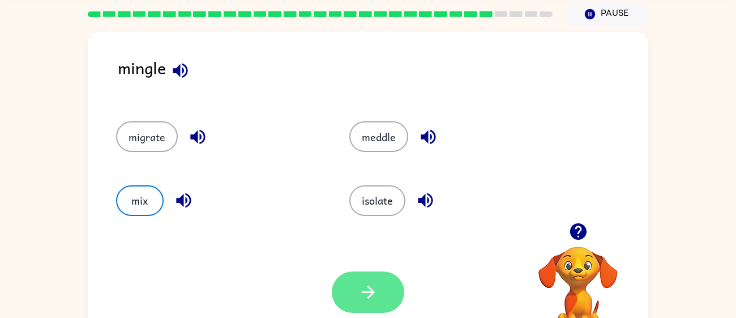
click at [397, 305] on button "button" at bounding box center [368, 291] width 73 height 41
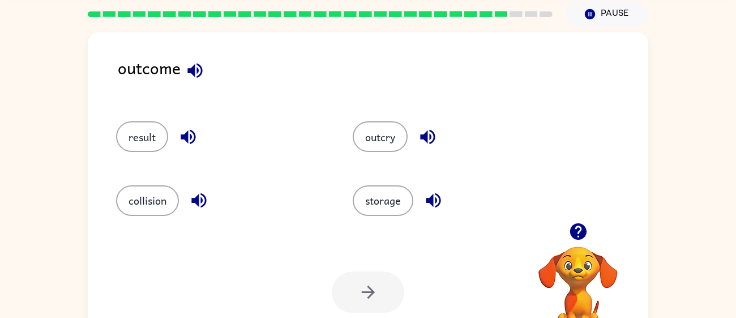
click at [184, 79] on button "button" at bounding box center [195, 70] width 29 height 29
click at [200, 71] on icon "button" at bounding box center [195, 71] width 20 height 20
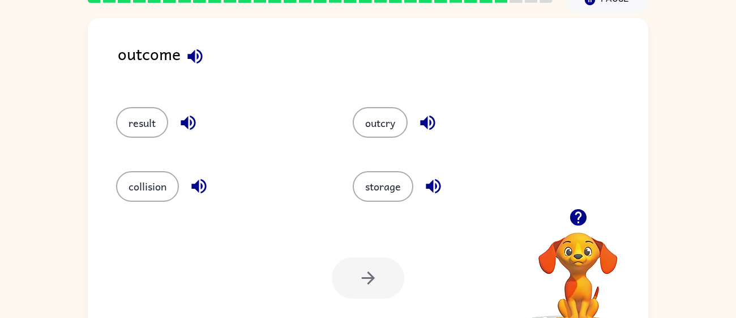
scroll to position [62, 0]
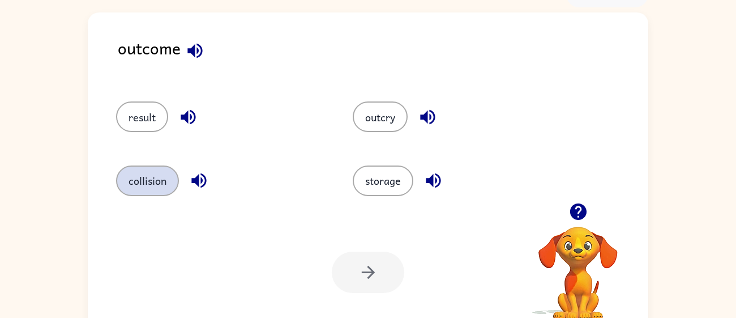
click at [160, 189] on button "collision" at bounding box center [147, 180] width 63 height 31
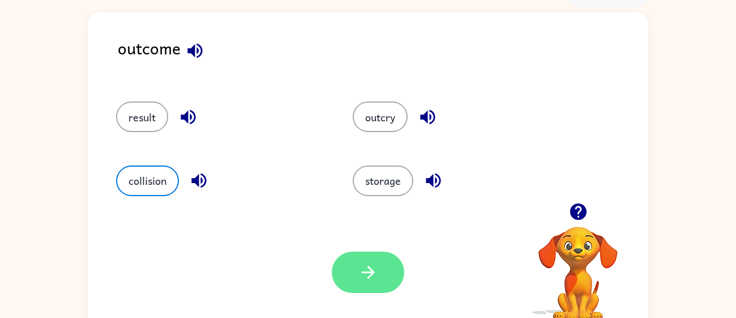
click at [364, 256] on button "button" at bounding box center [368, 272] width 73 height 41
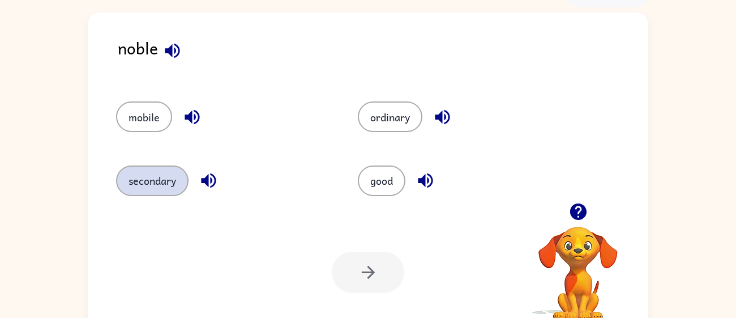
click at [124, 189] on button "secondary" at bounding box center [152, 180] width 73 height 31
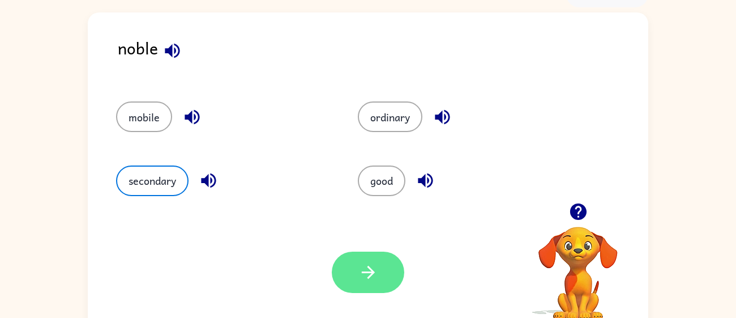
click at [399, 265] on button "button" at bounding box center [368, 272] width 73 height 41
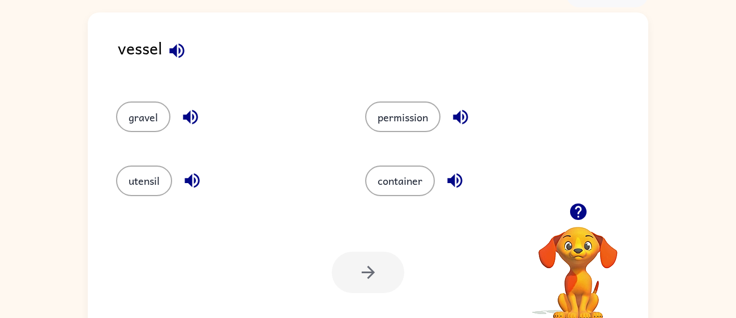
click at [191, 61] on div "vessel" at bounding box center [383, 57] width 531 height 44
click at [185, 56] on icon "button" at bounding box center [177, 51] width 20 height 20
click at [134, 166] on button "utensil" at bounding box center [144, 180] width 56 height 31
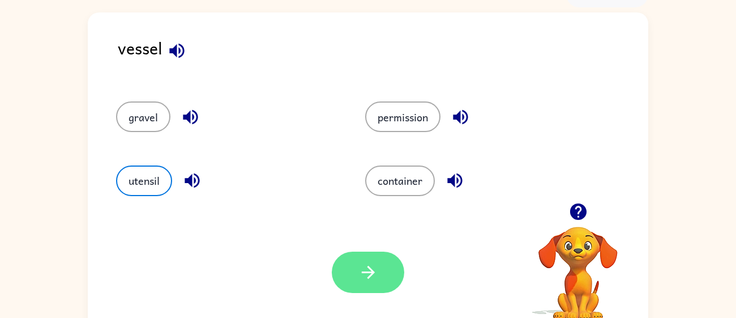
click at [384, 260] on button "button" at bounding box center [368, 272] width 73 height 41
click at [384, 260] on div at bounding box center [368, 272] width 73 height 41
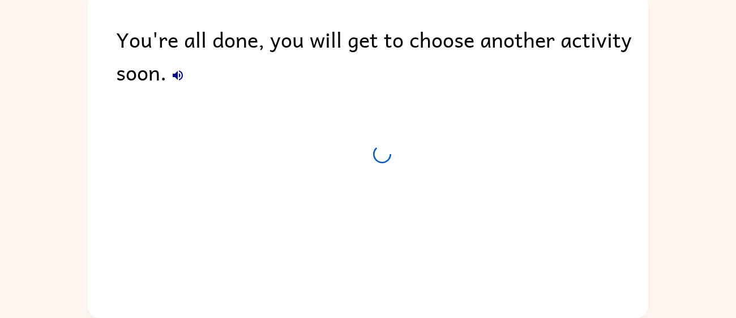
scroll to position [60, 0]
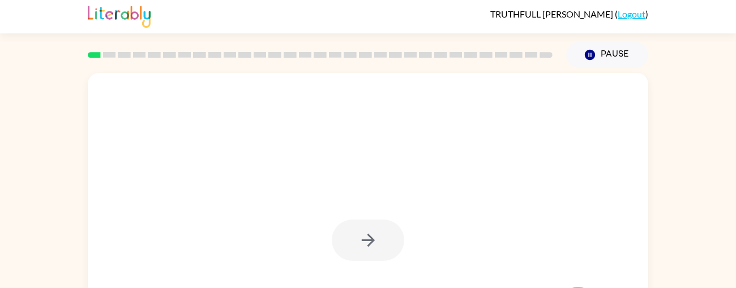
scroll to position [3, 0]
click at [45, 137] on div "Your browser must support playing .mp4 files to use Literably. Please try using…" at bounding box center [368, 231] width 736 height 329
click at [113, 186] on div at bounding box center [368, 233] width 561 height 323
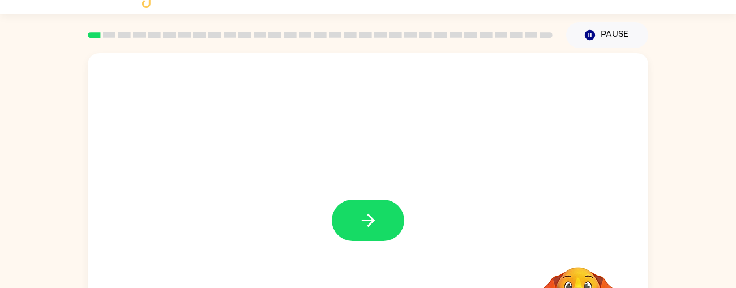
scroll to position [35, 0]
